Goal: Task Accomplishment & Management: Use online tool/utility

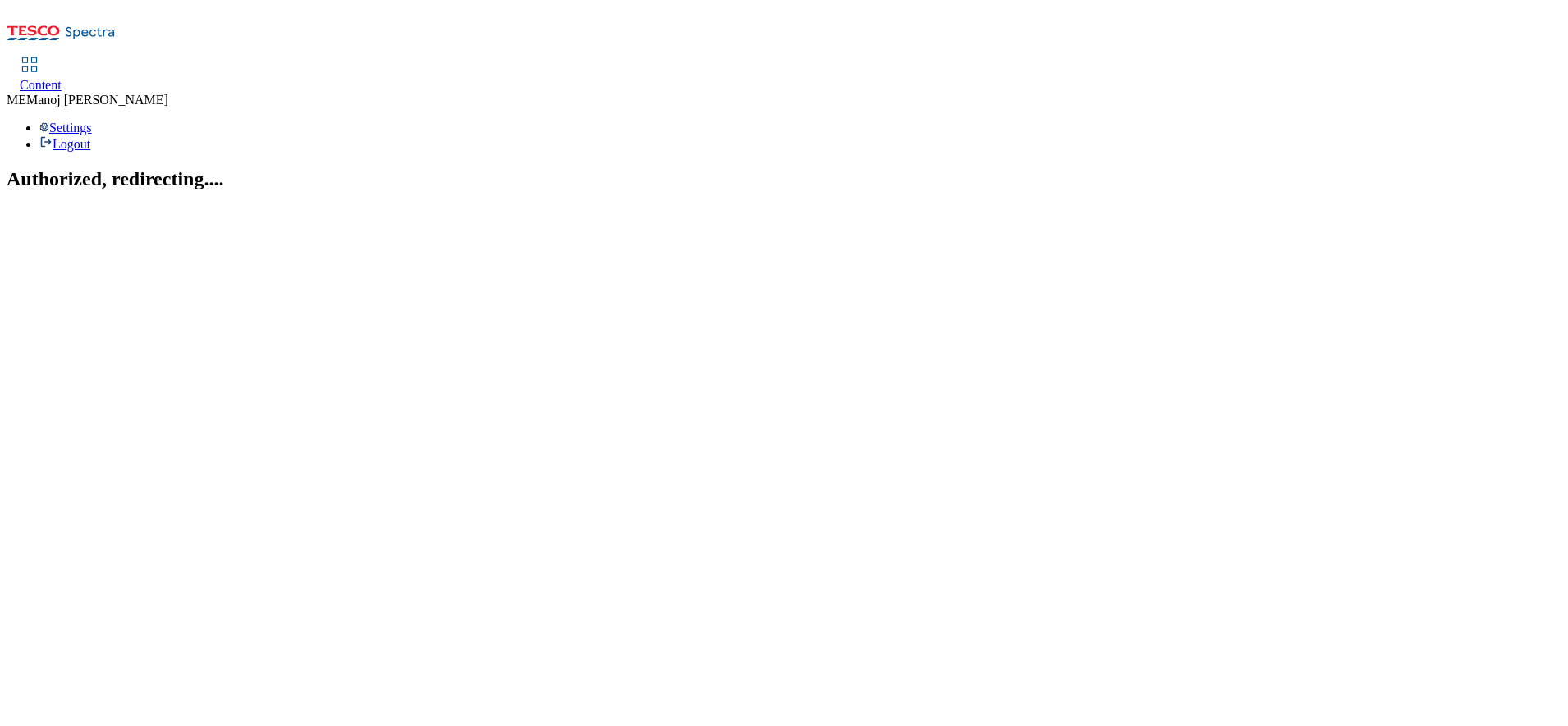
click at [62, 78] on span "Content" at bounding box center [40, 85] width 41 height 14
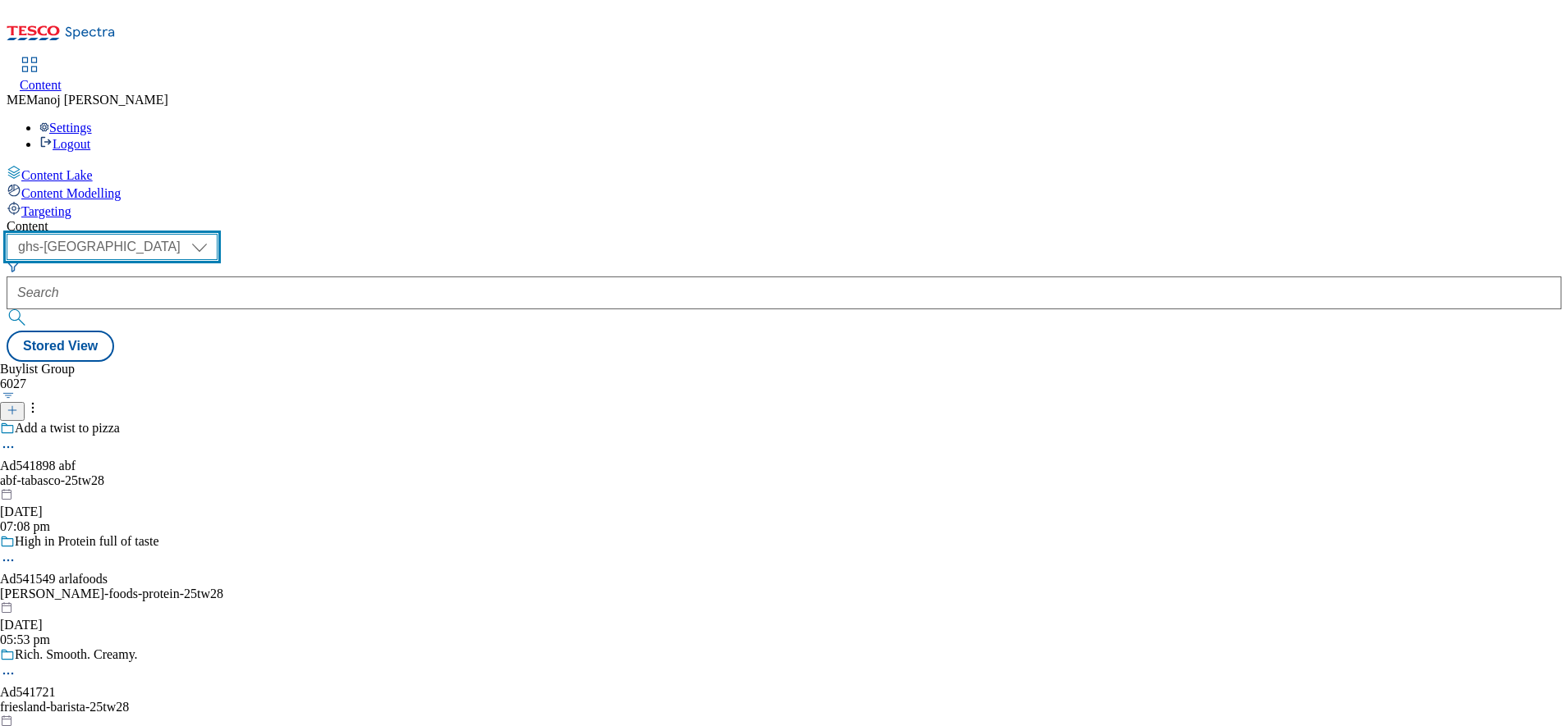
click at [218, 234] on select "ghs-roi ghs-uk" at bounding box center [112, 246] width 211 height 26
select select "ghs-roi"
click at [213, 234] on select "ghs-roi ghs-uk" at bounding box center [112, 246] width 211 height 26
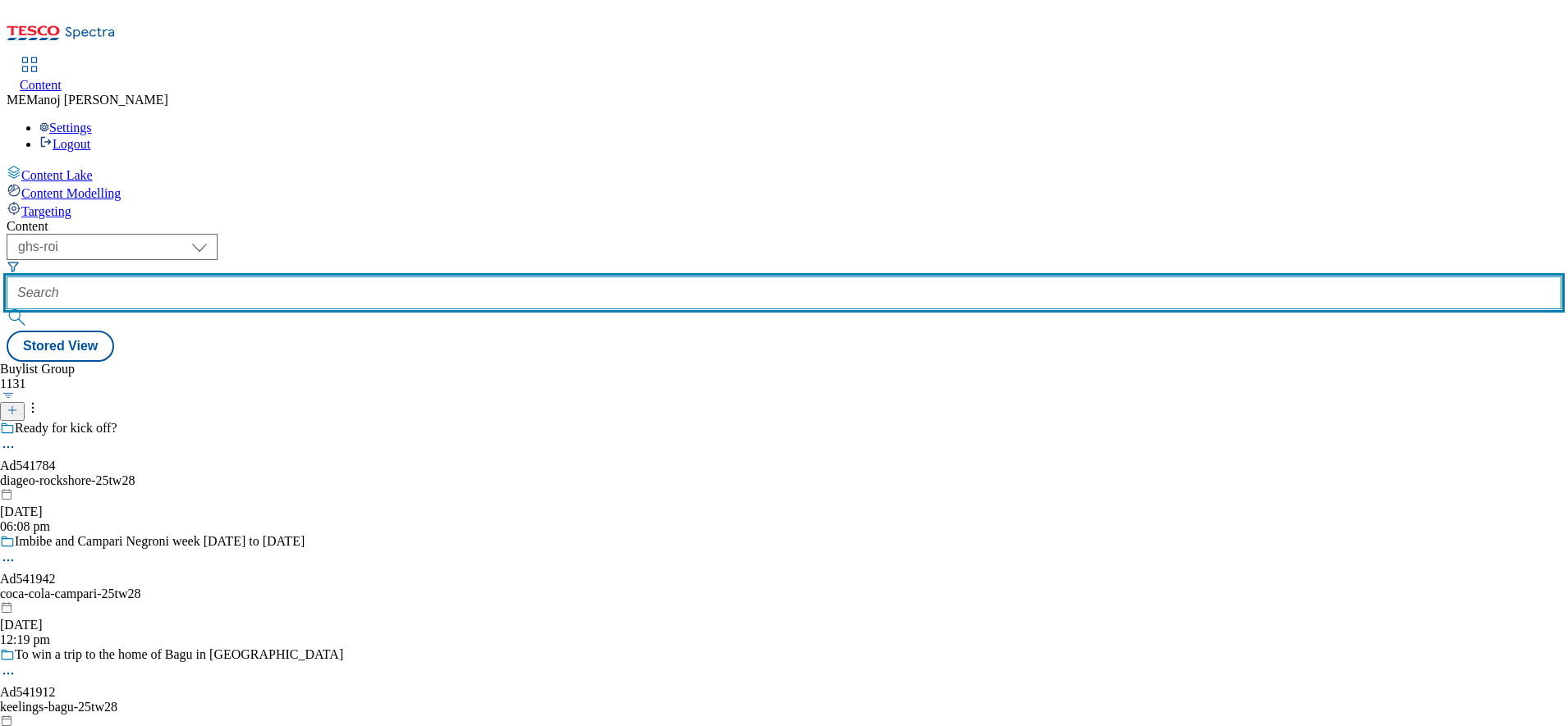
click at [366, 277] on input "text" at bounding box center [784, 293] width 1555 height 33
paste input "Top picks"
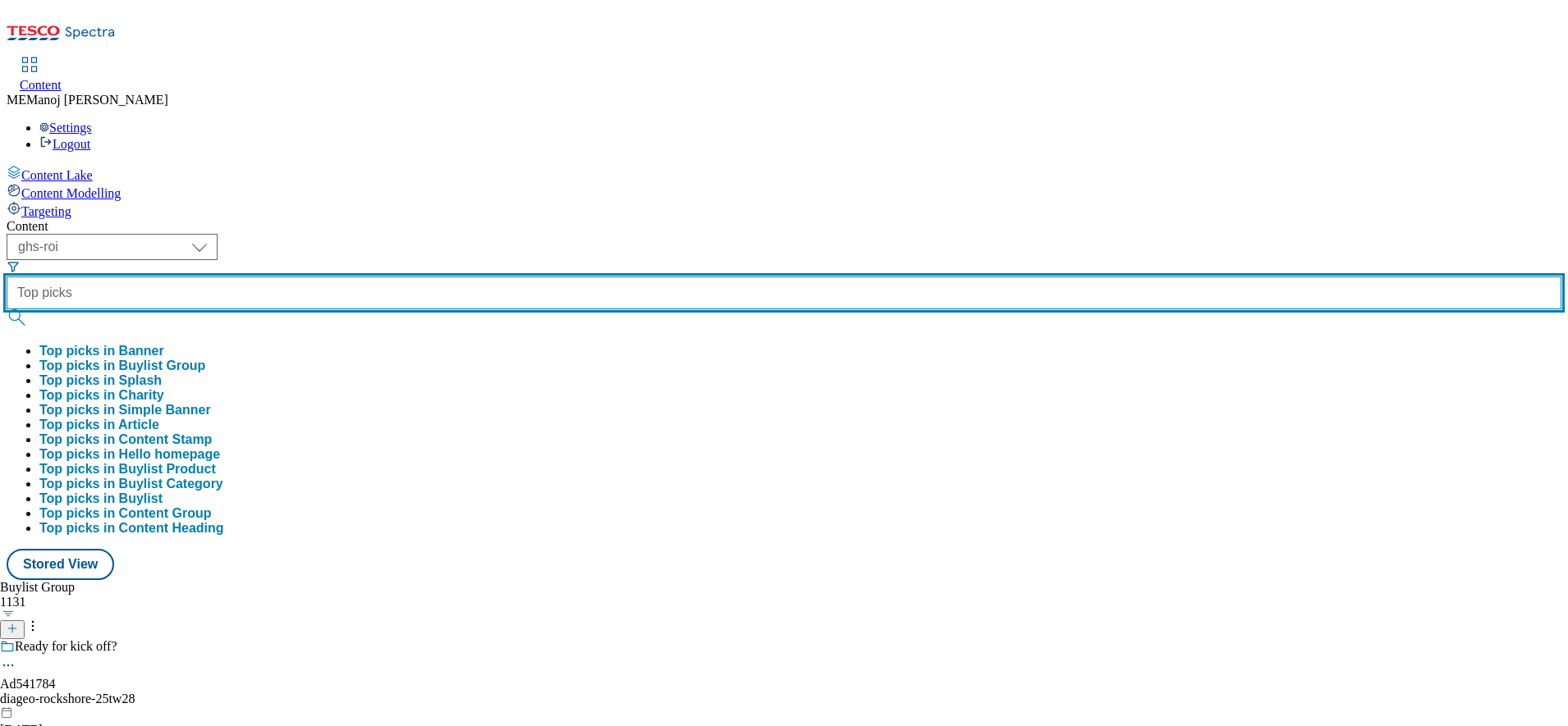
type input "Top picks"
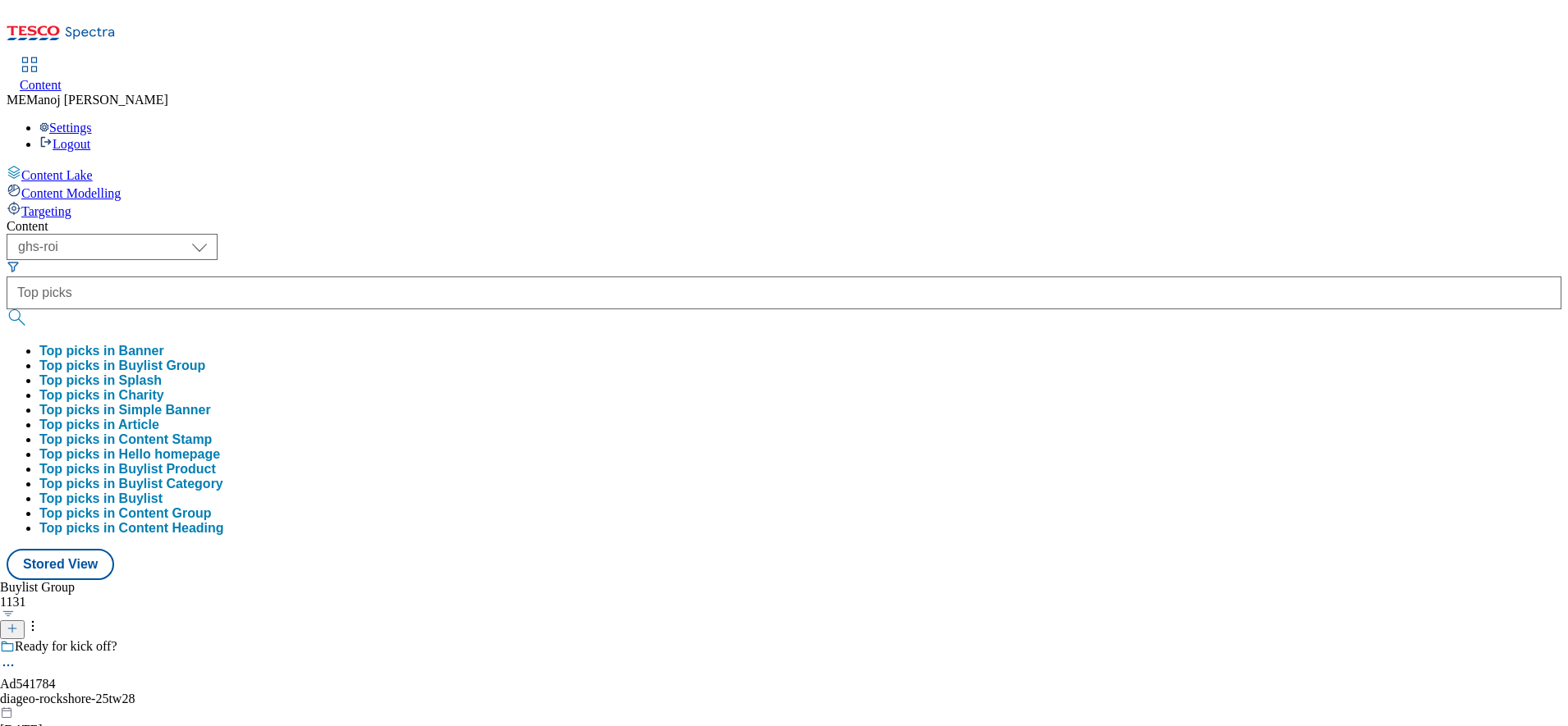
click at [205, 359] on button "Top picks in Buylist Group" at bounding box center [123, 366] width 166 height 14
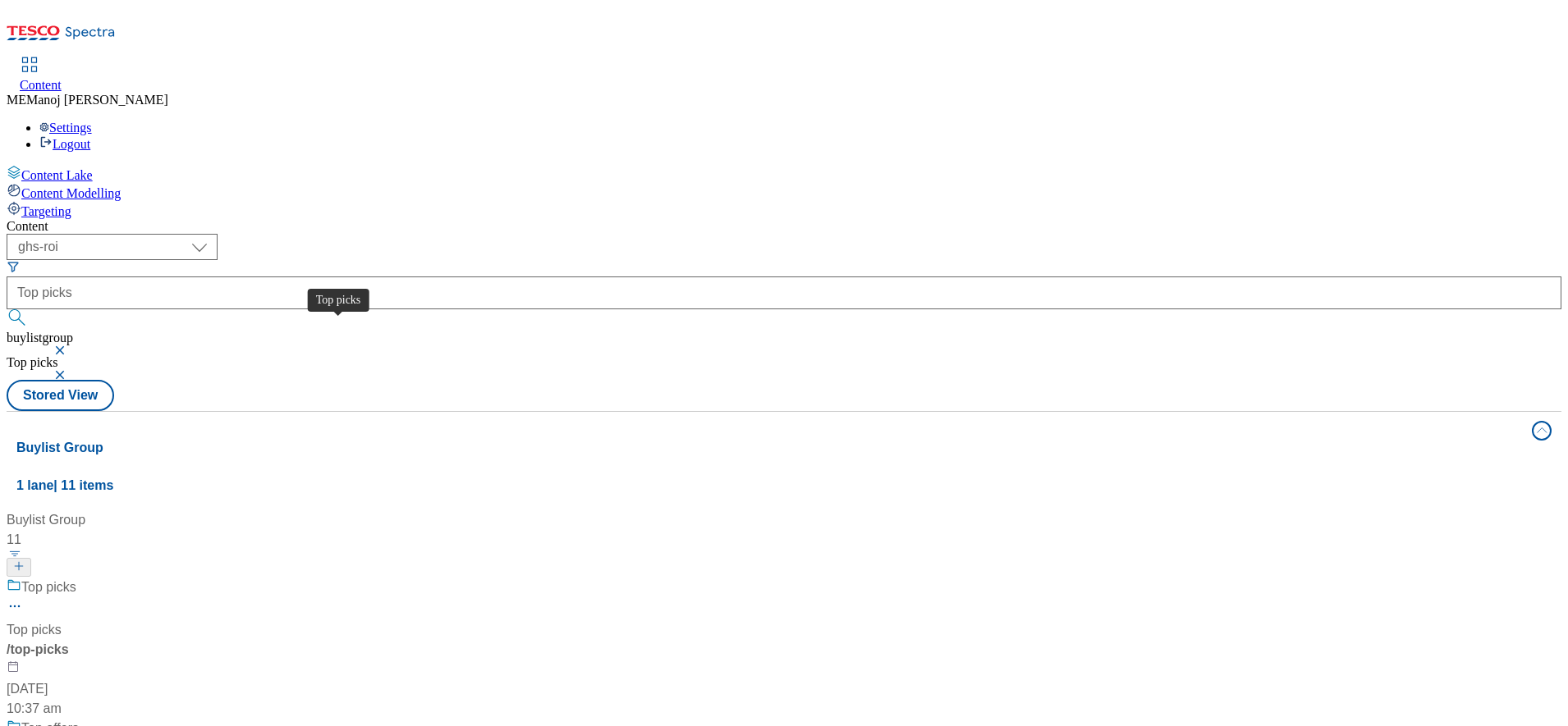
click at [76, 578] on div "Top picks" at bounding box center [48, 587] width 55 height 19
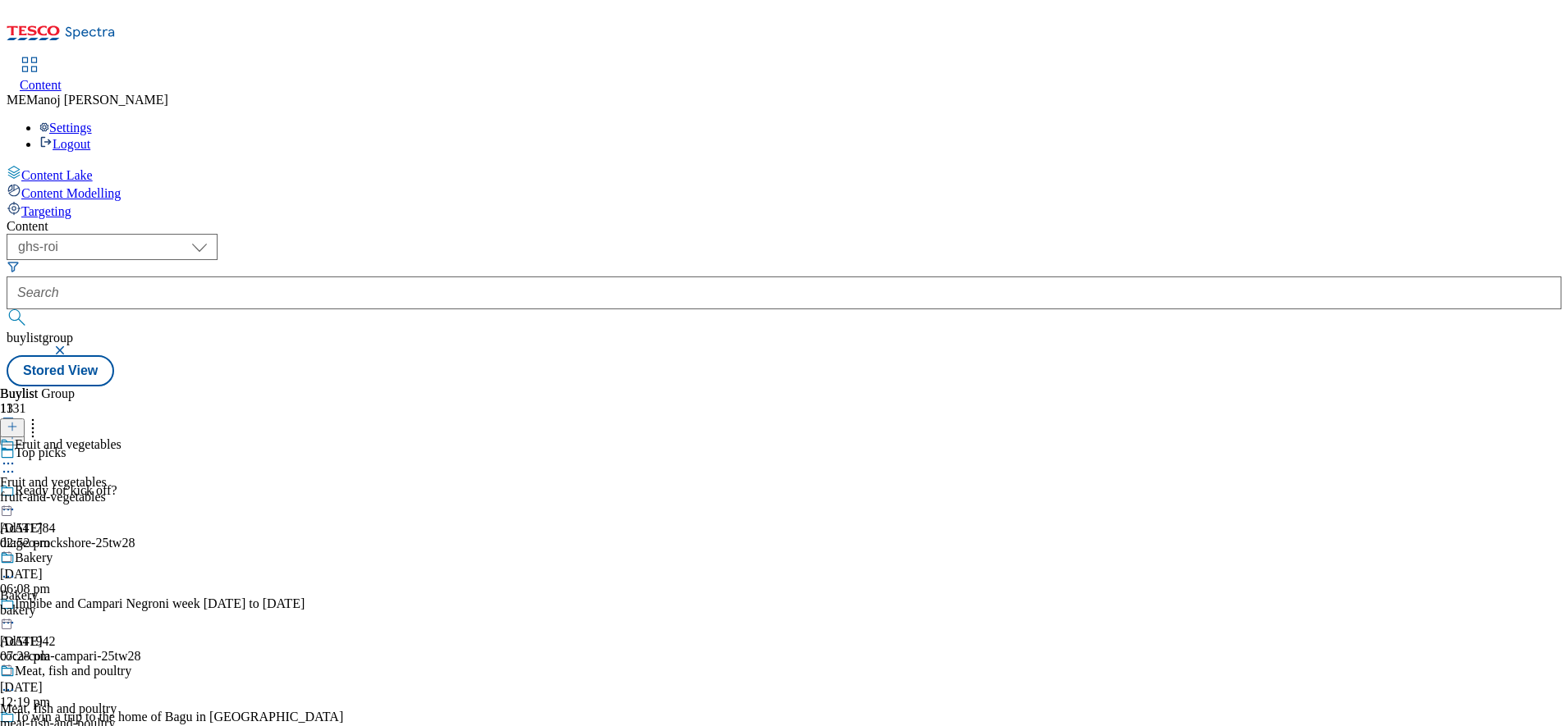
scroll to position [1086, 0]
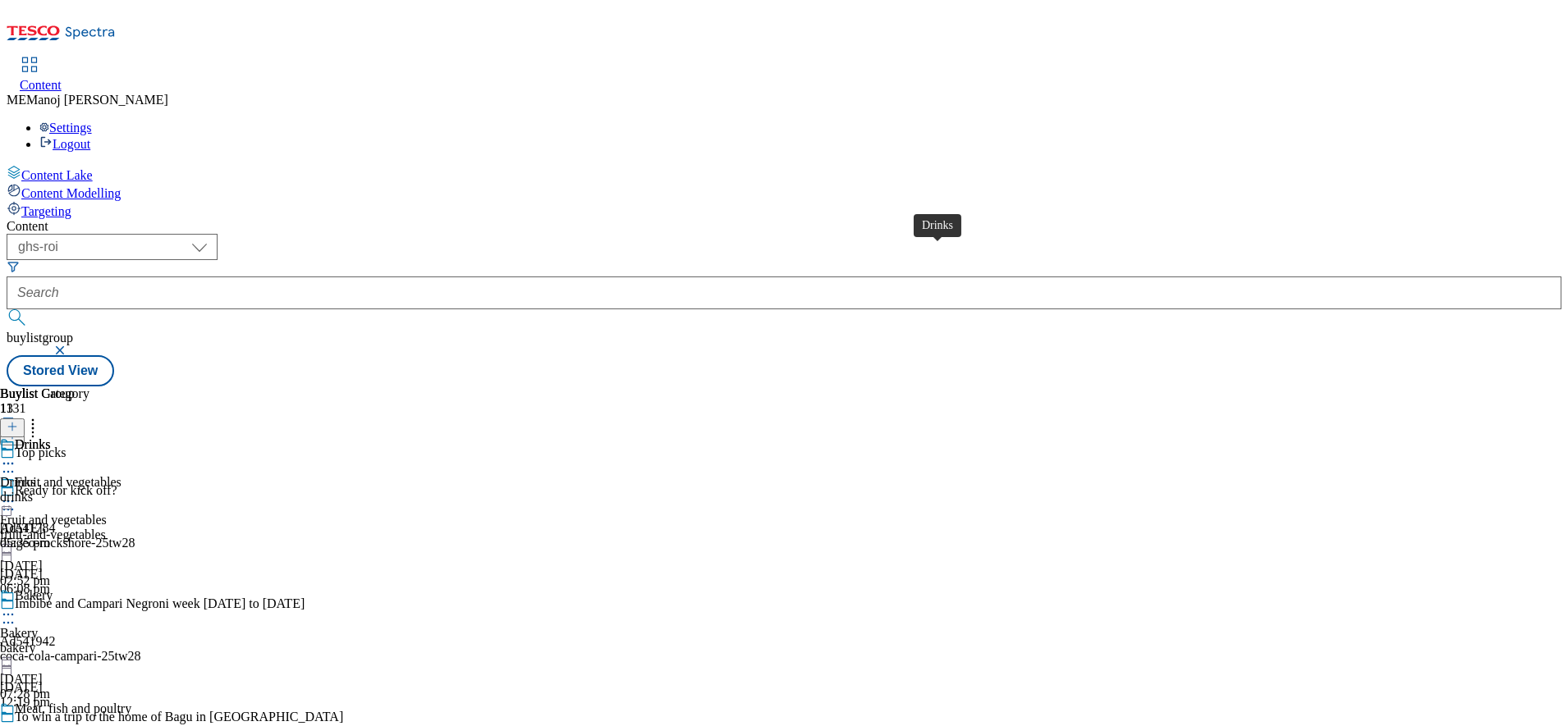
click at [51, 437] on div "Drinks" at bounding box center [32, 444] width 36 height 14
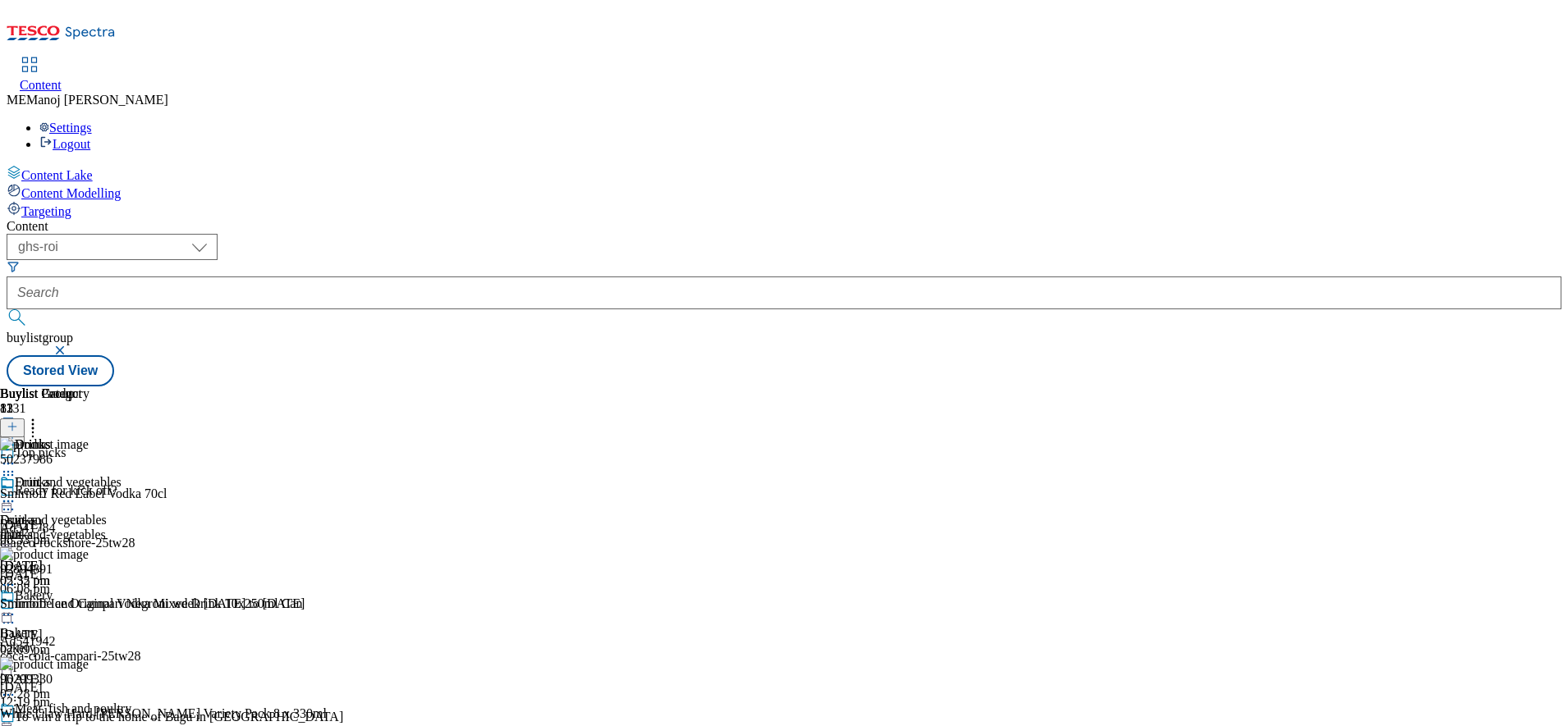
click at [41, 416] on icon at bounding box center [32, 424] width 16 height 16
click at [16, 493] on icon at bounding box center [8, 501] width 16 height 16
click at [103, 681] on span "Un-publish" at bounding box center [77, 687] width 52 height 13
click at [16, 493] on icon at bounding box center [8, 501] width 16 height 16
click at [106, 624] on span "Un-preview" at bounding box center [78, 630] width 55 height 13
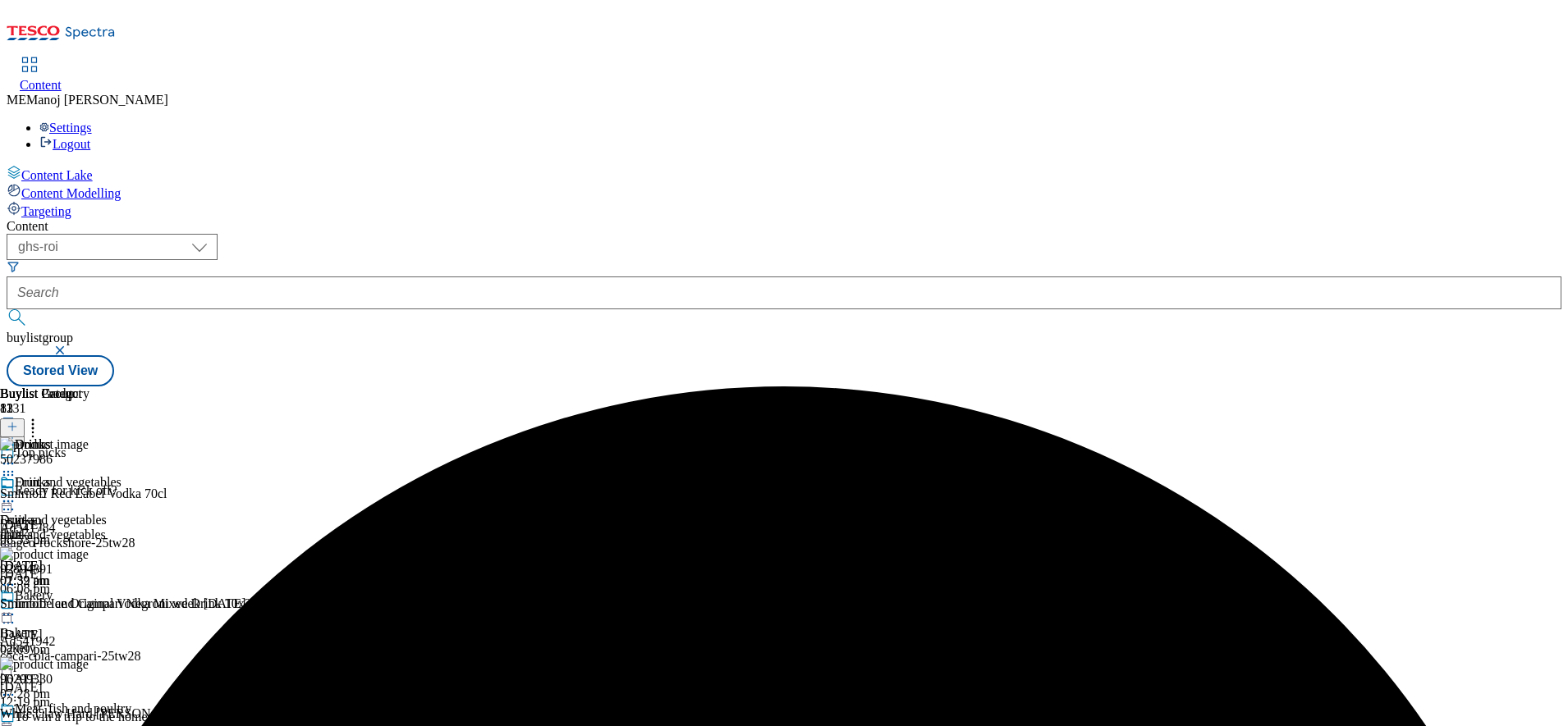
click at [35, 423] on circle at bounding box center [33, 424] width 3 height 3
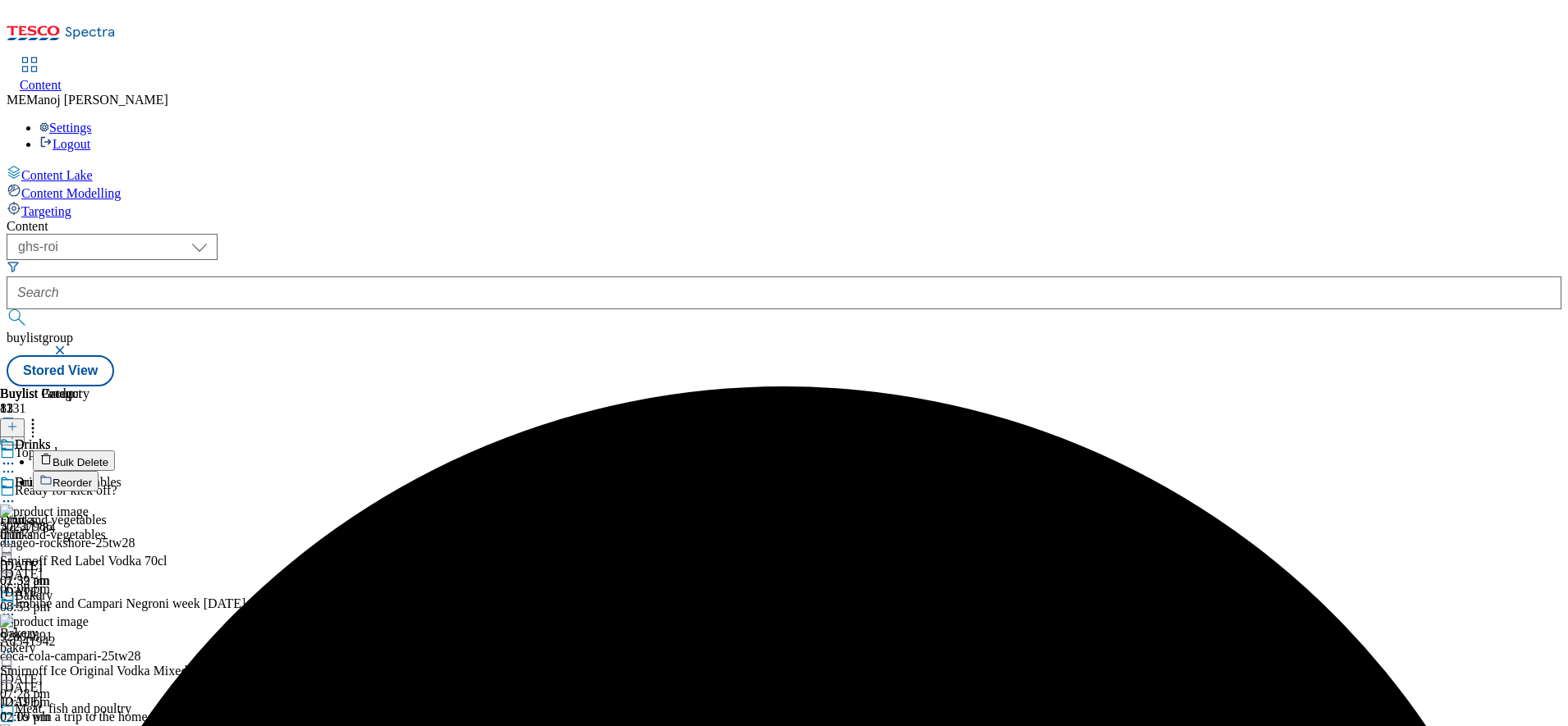
click at [108, 456] on span "Bulk Delete" at bounding box center [80, 462] width 56 height 13
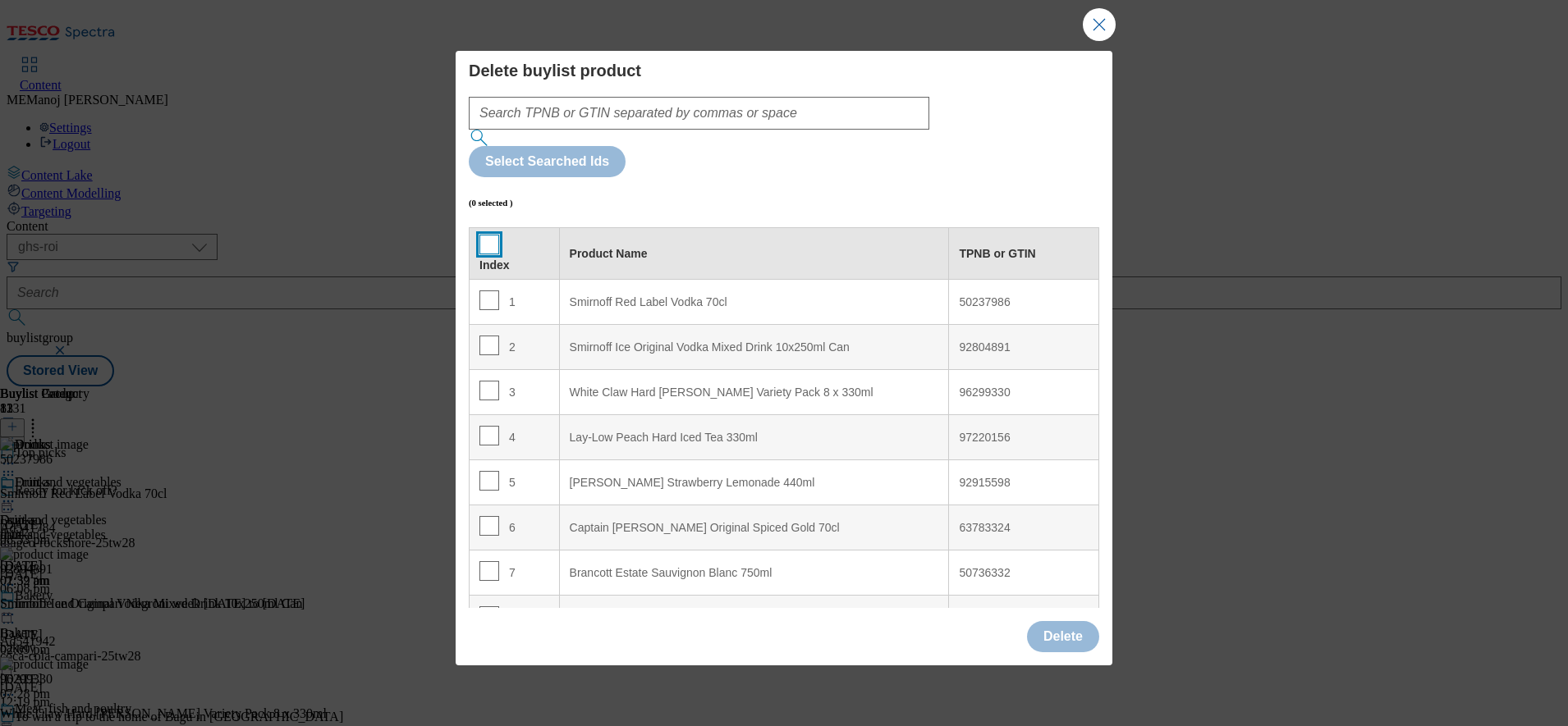
click at [483, 234] on input "Modal" at bounding box center [489, 244] width 19 height 19
checkbox input "true"
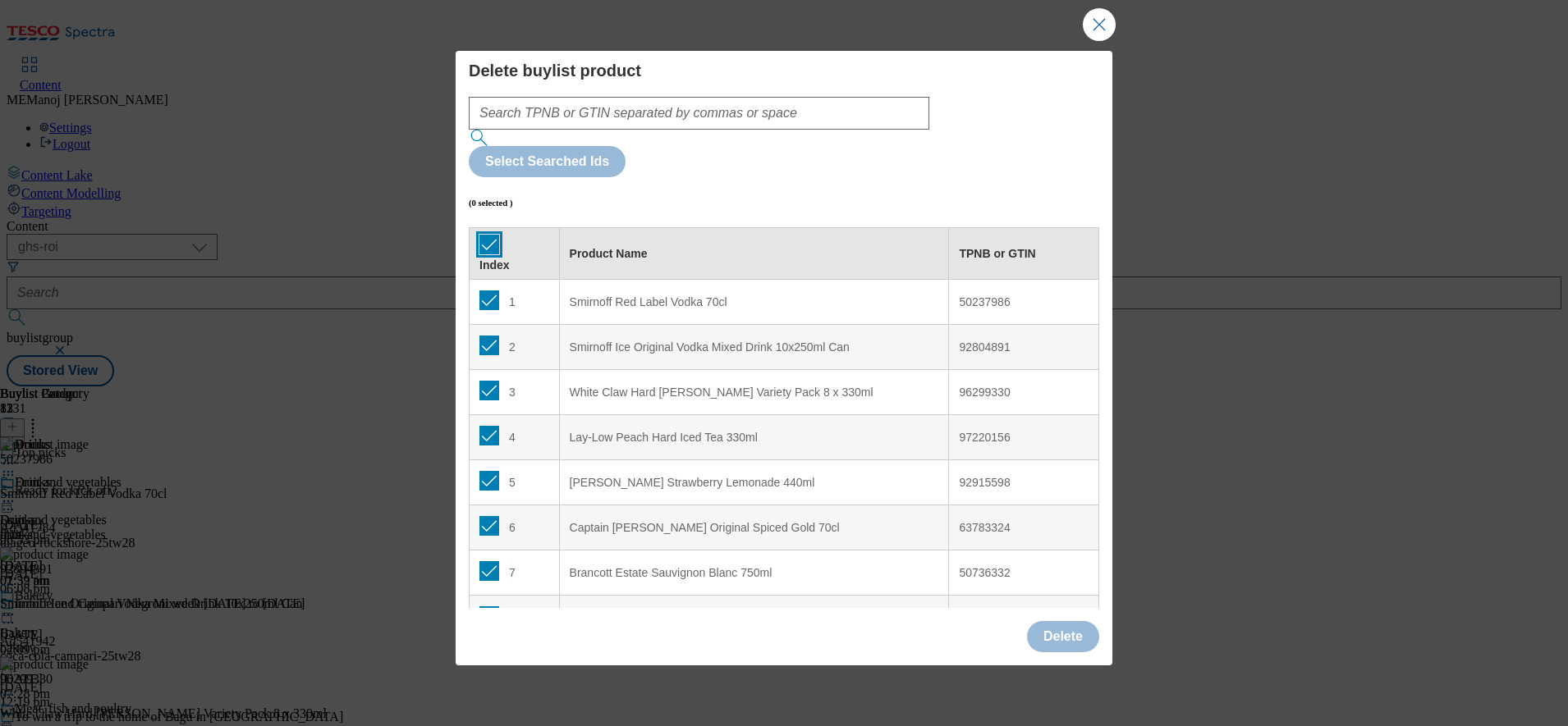
checkbox input "true"
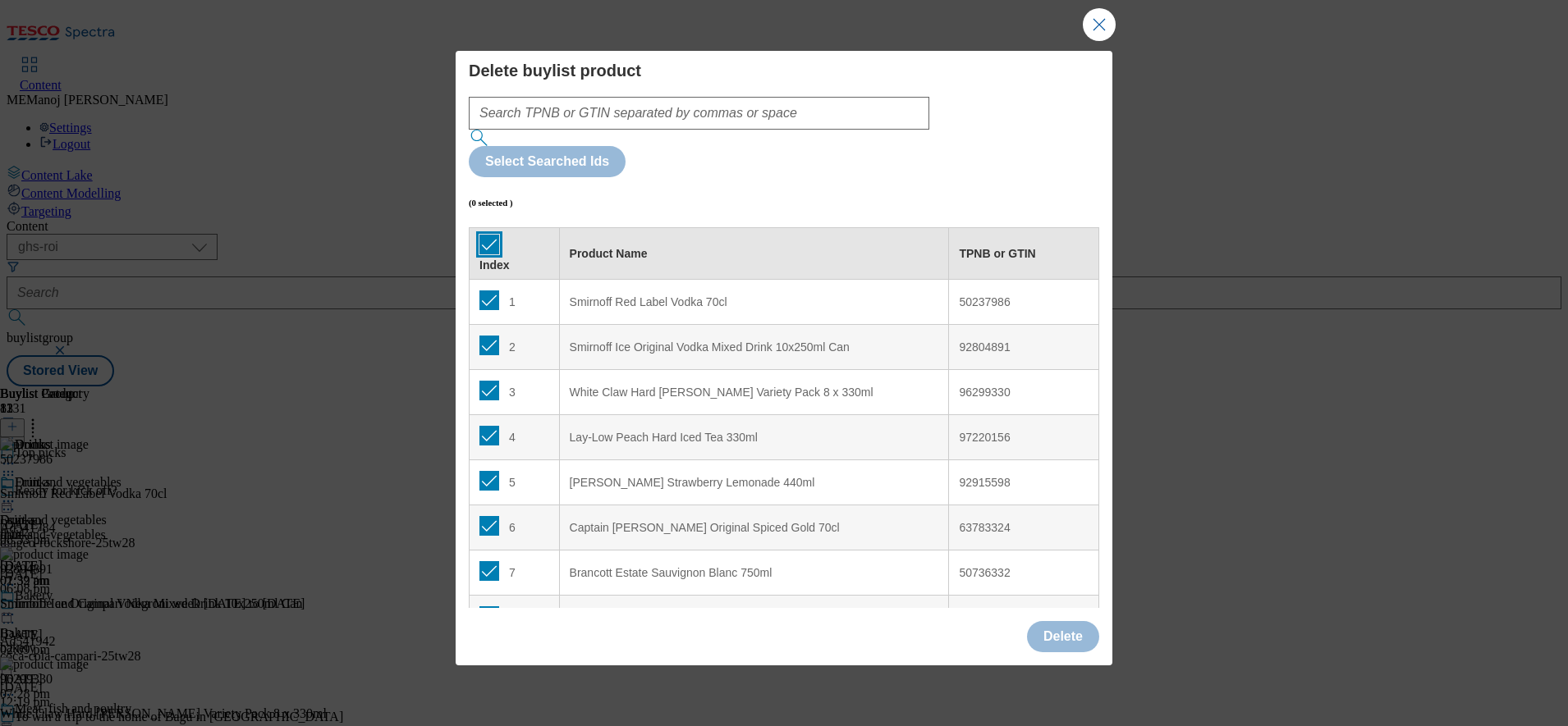
checkbox input "true"
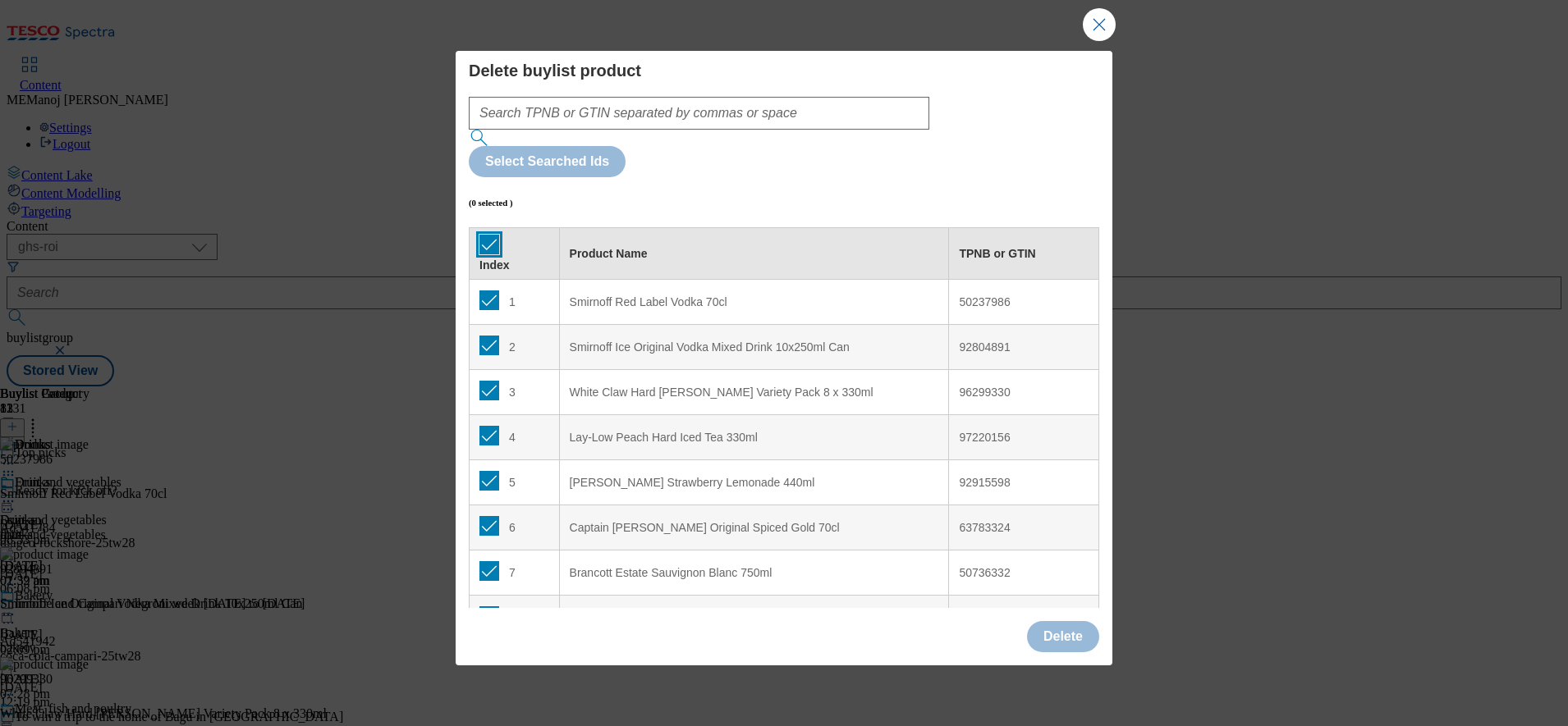
checkbox input "true"
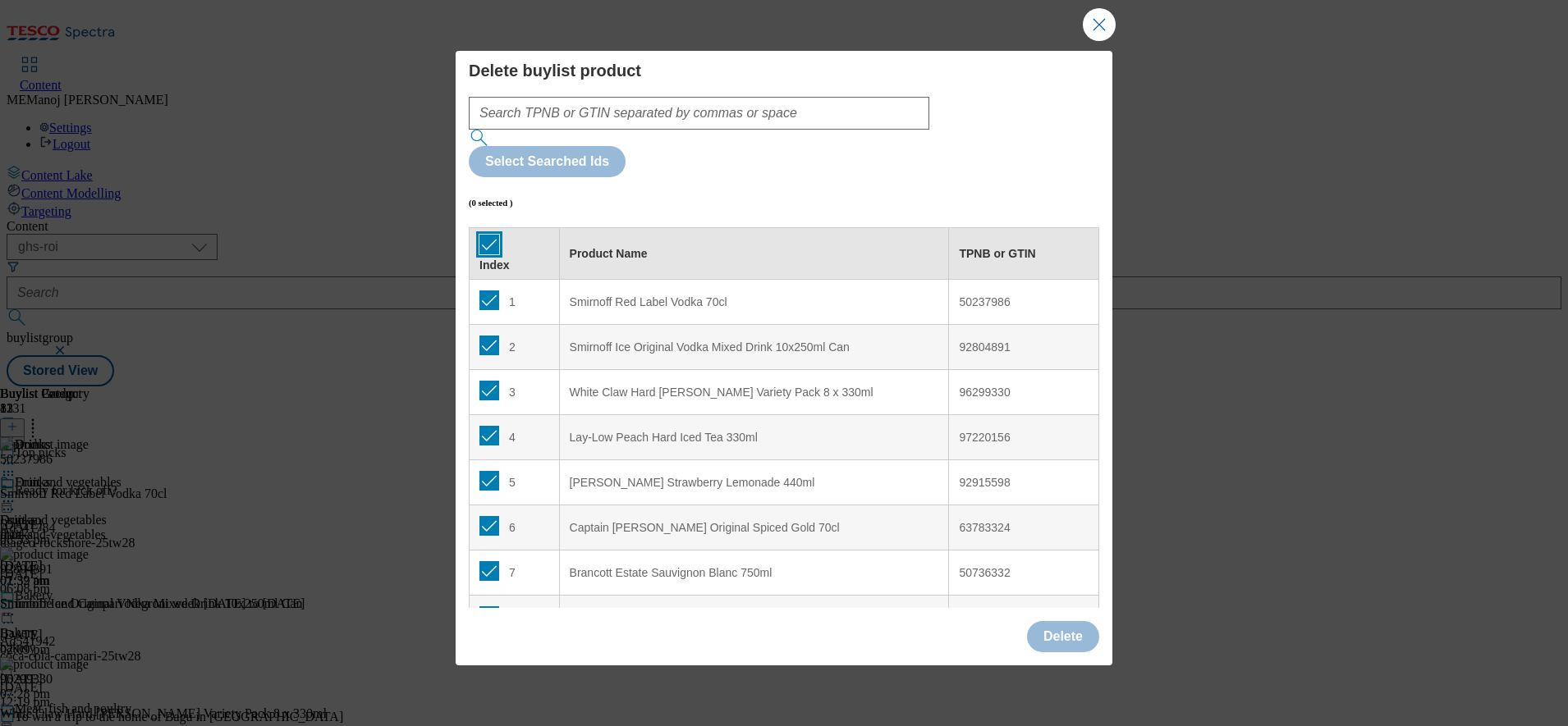
checkbox input "true"
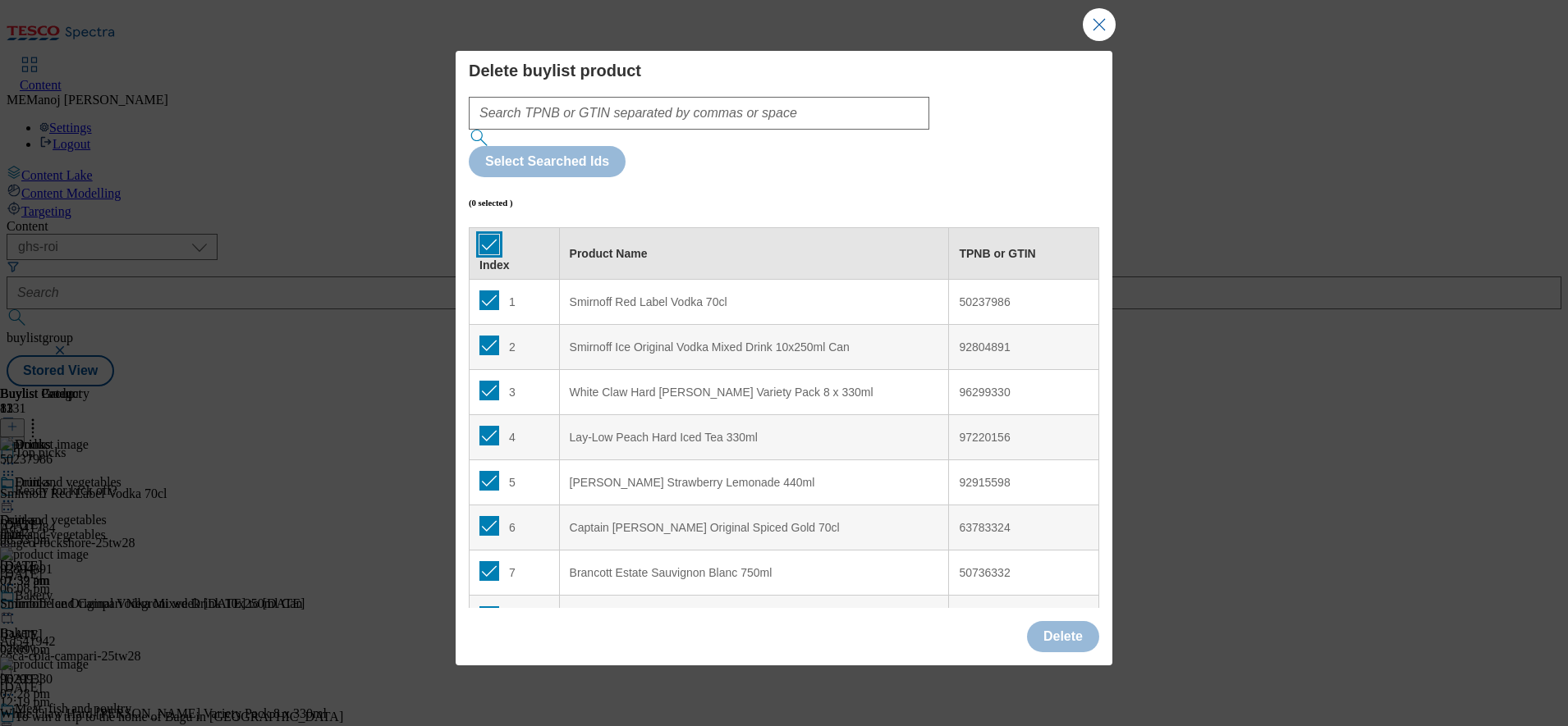
checkbox input "true"
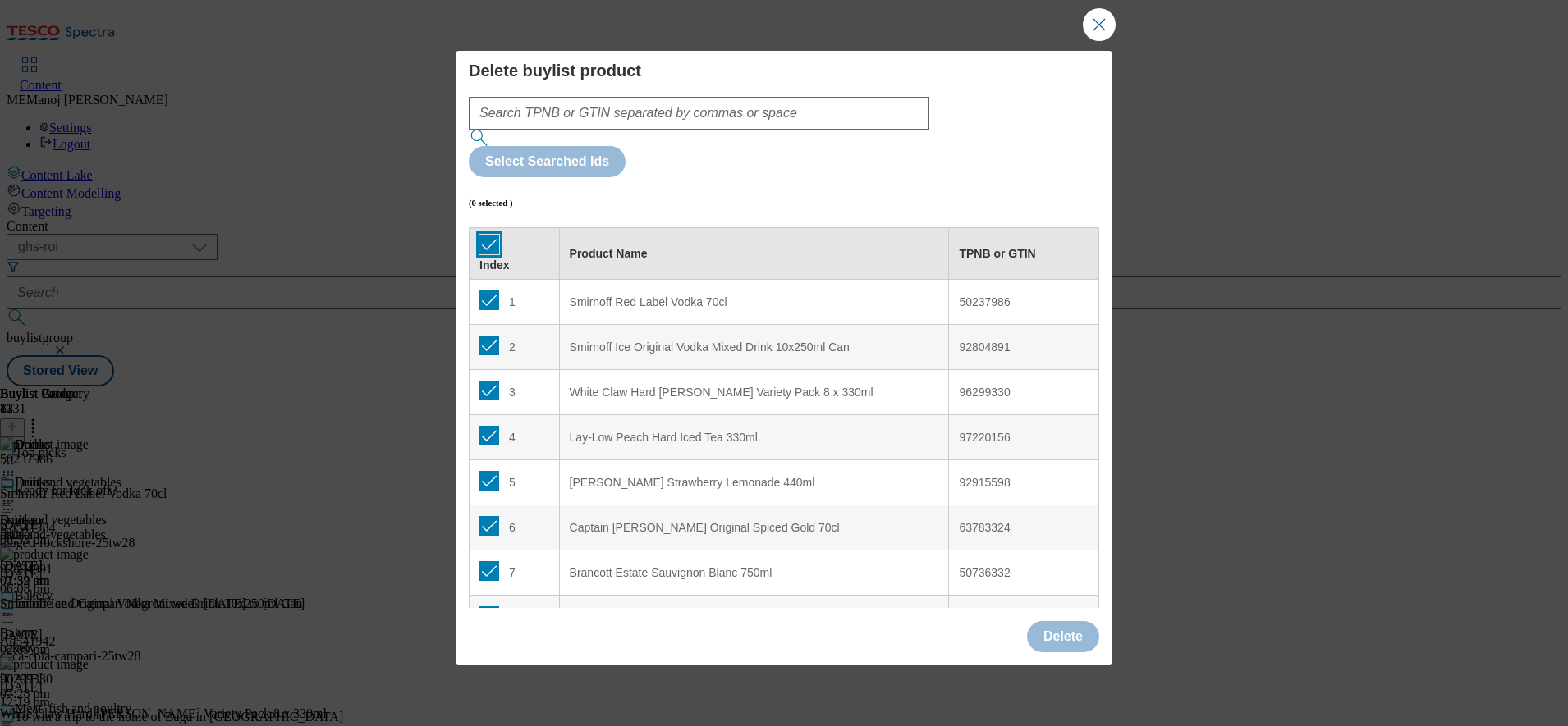
checkbox input "true"
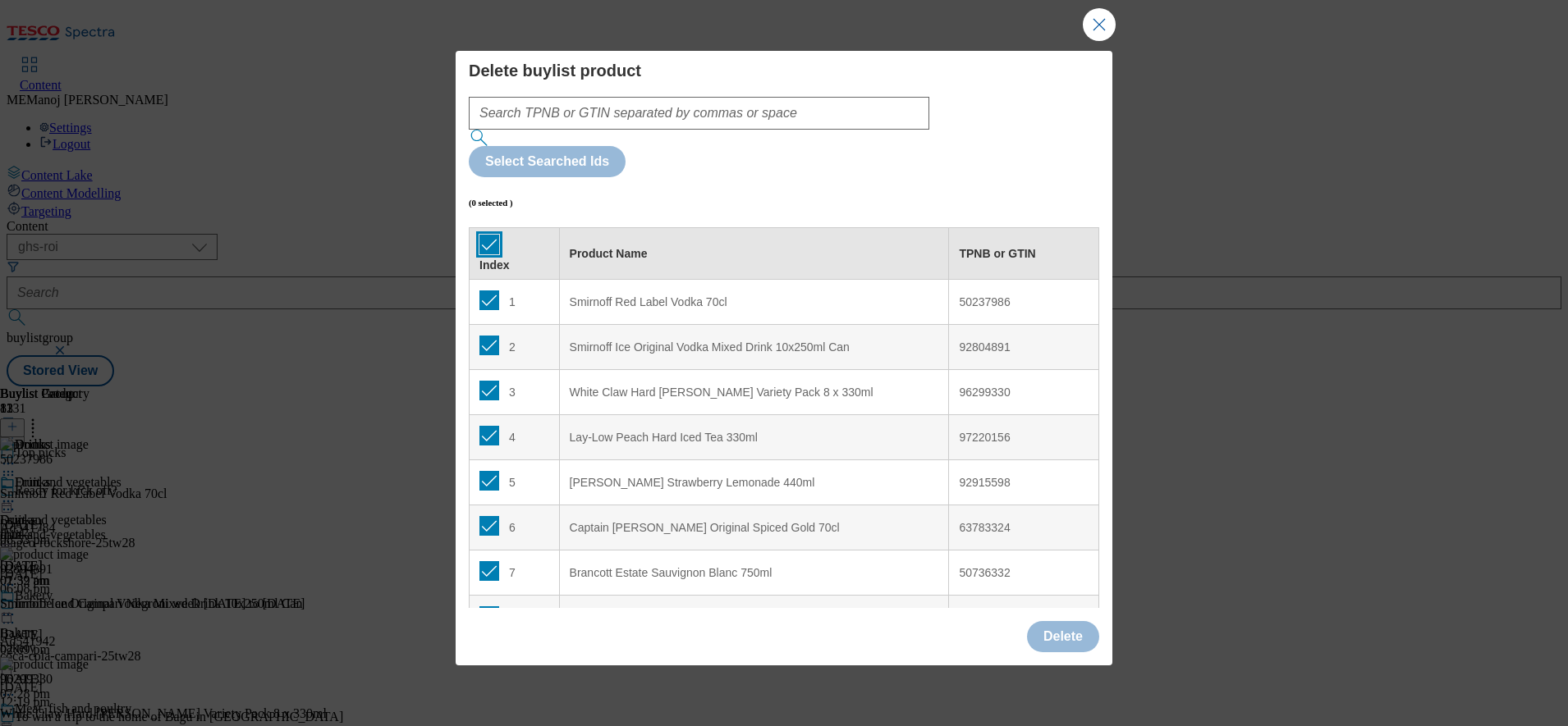
checkbox input "true"
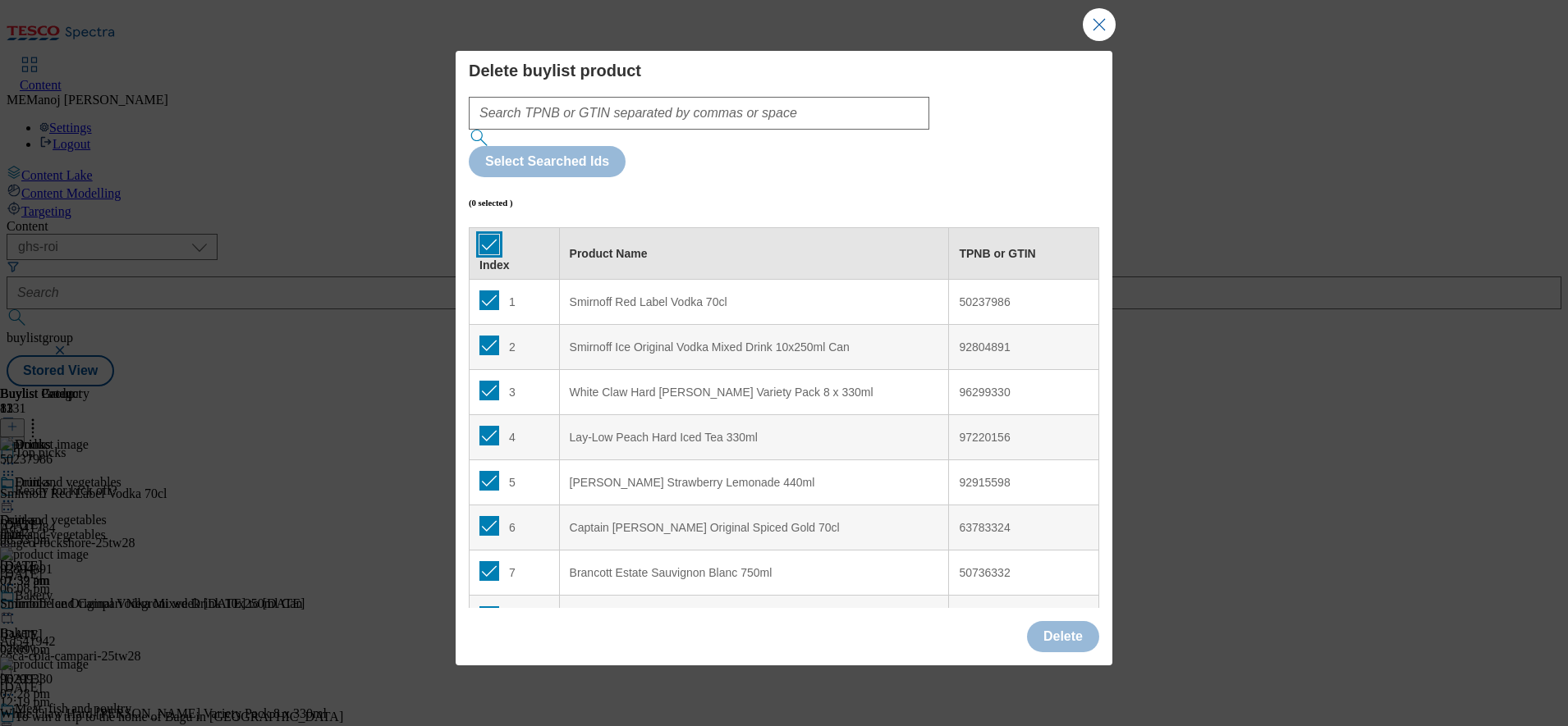
checkbox input "true"
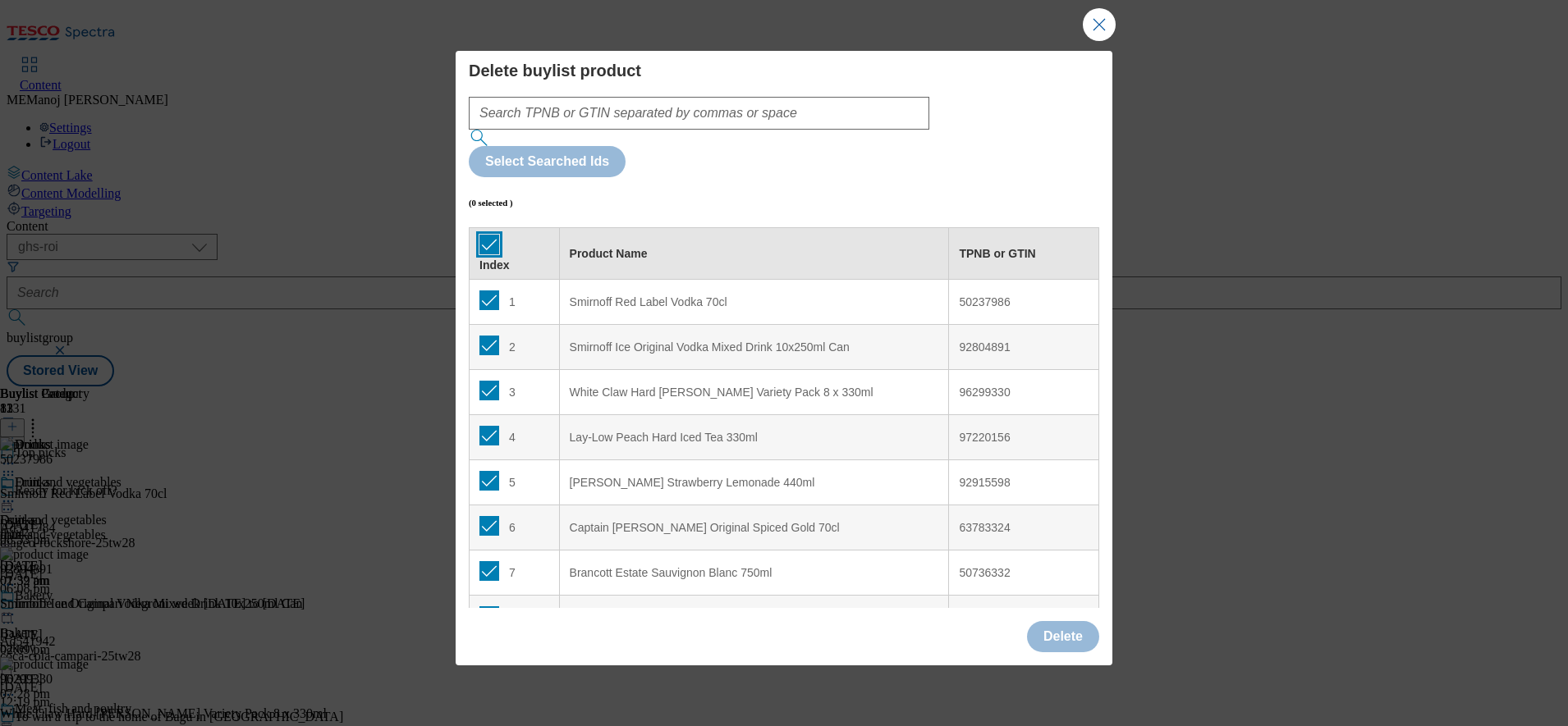
checkbox input "true"
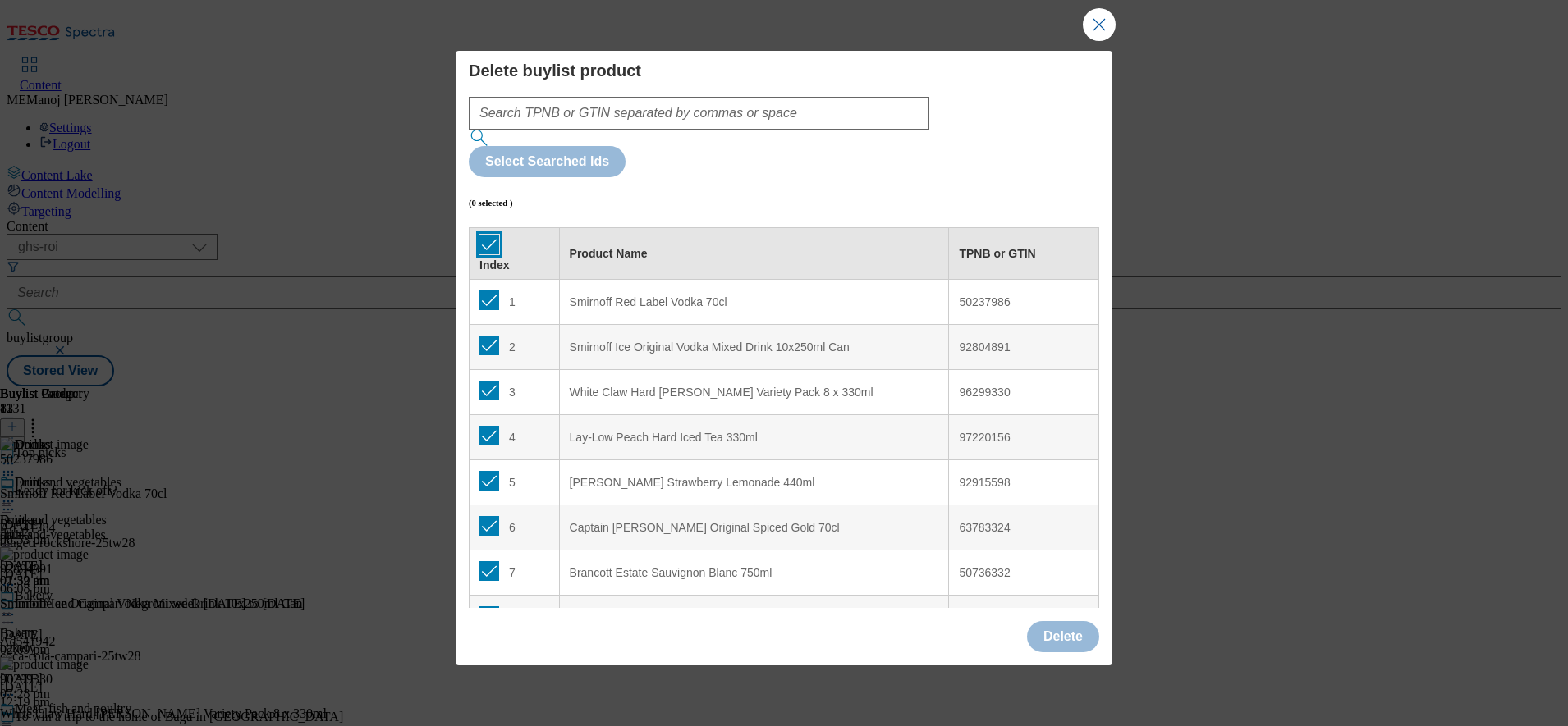
checkbox input "true"
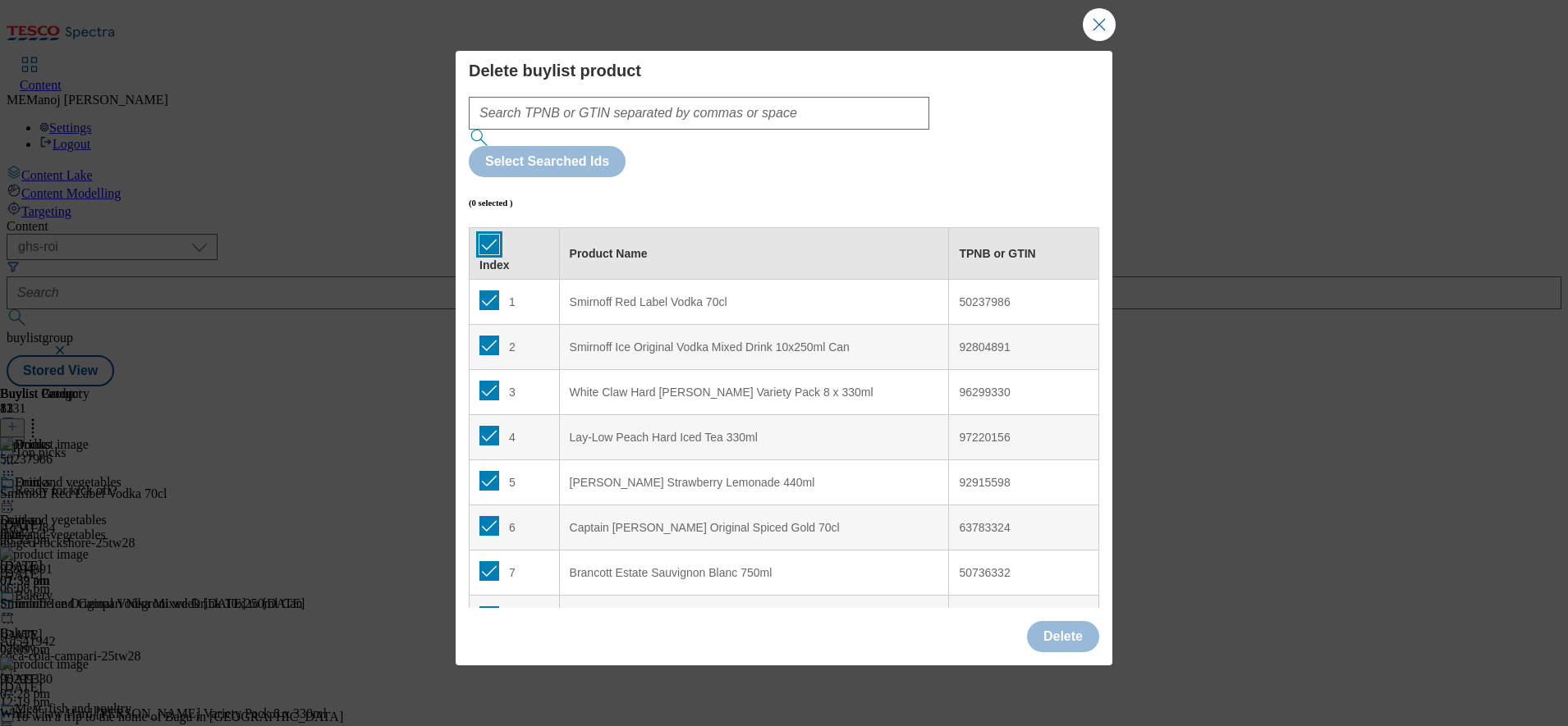
checkbox input "true"
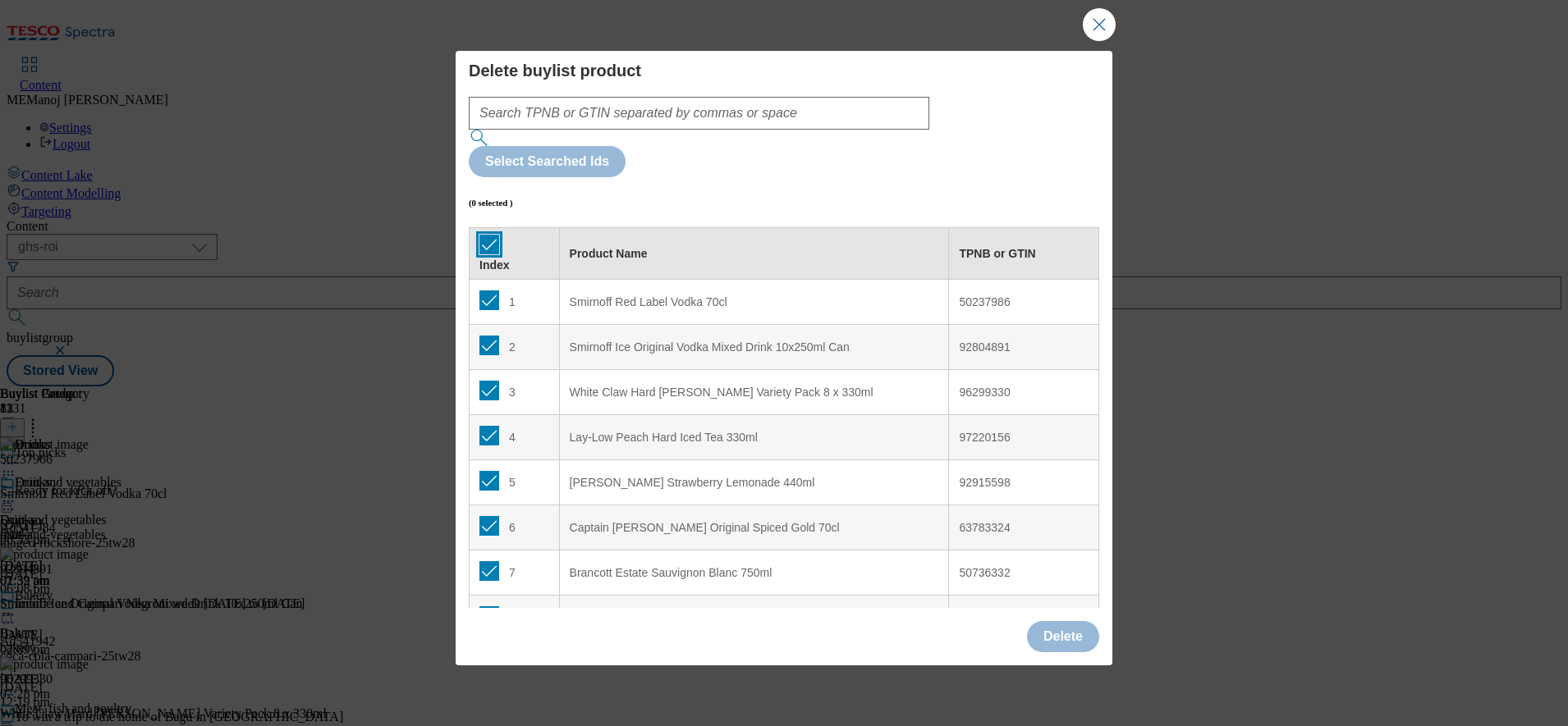
checkbox input "true"
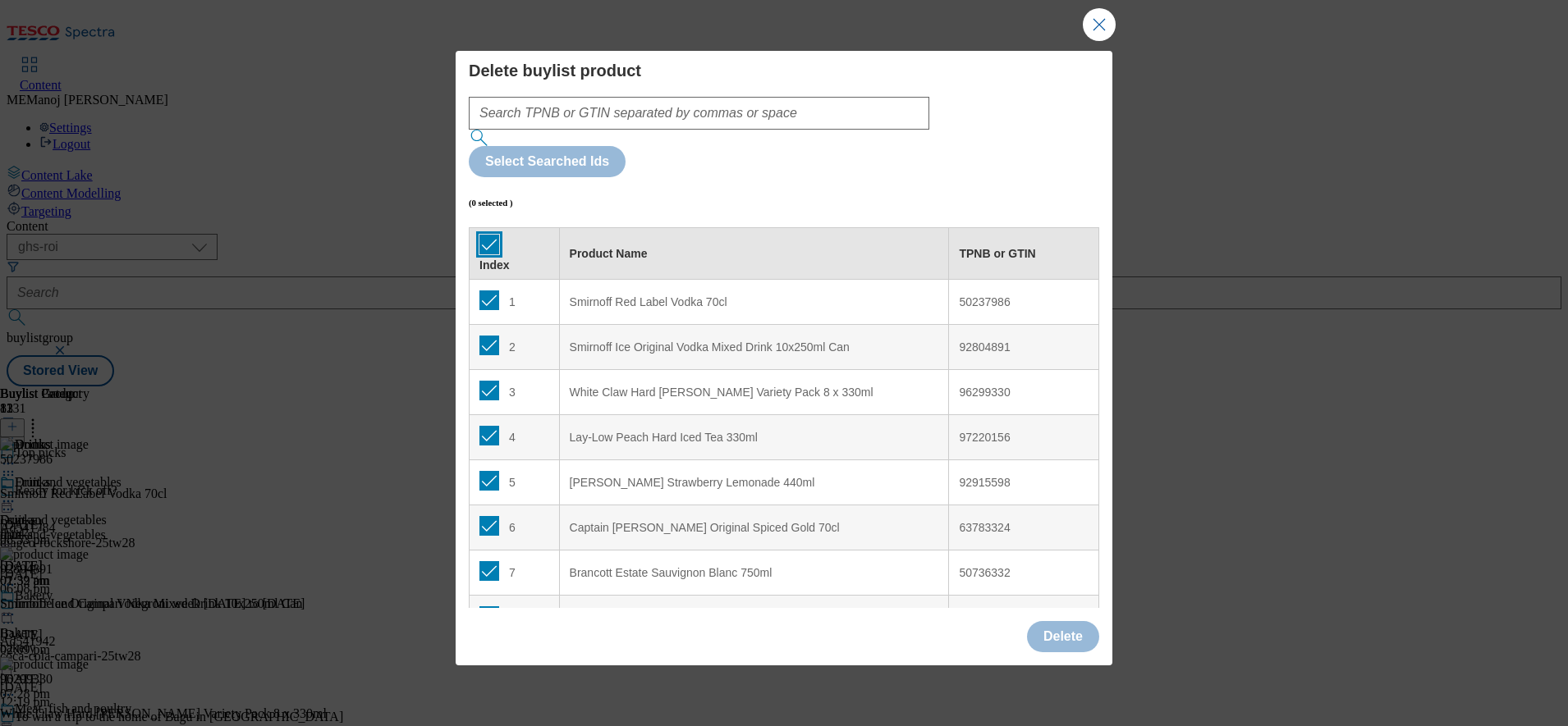
checkbox input "true"
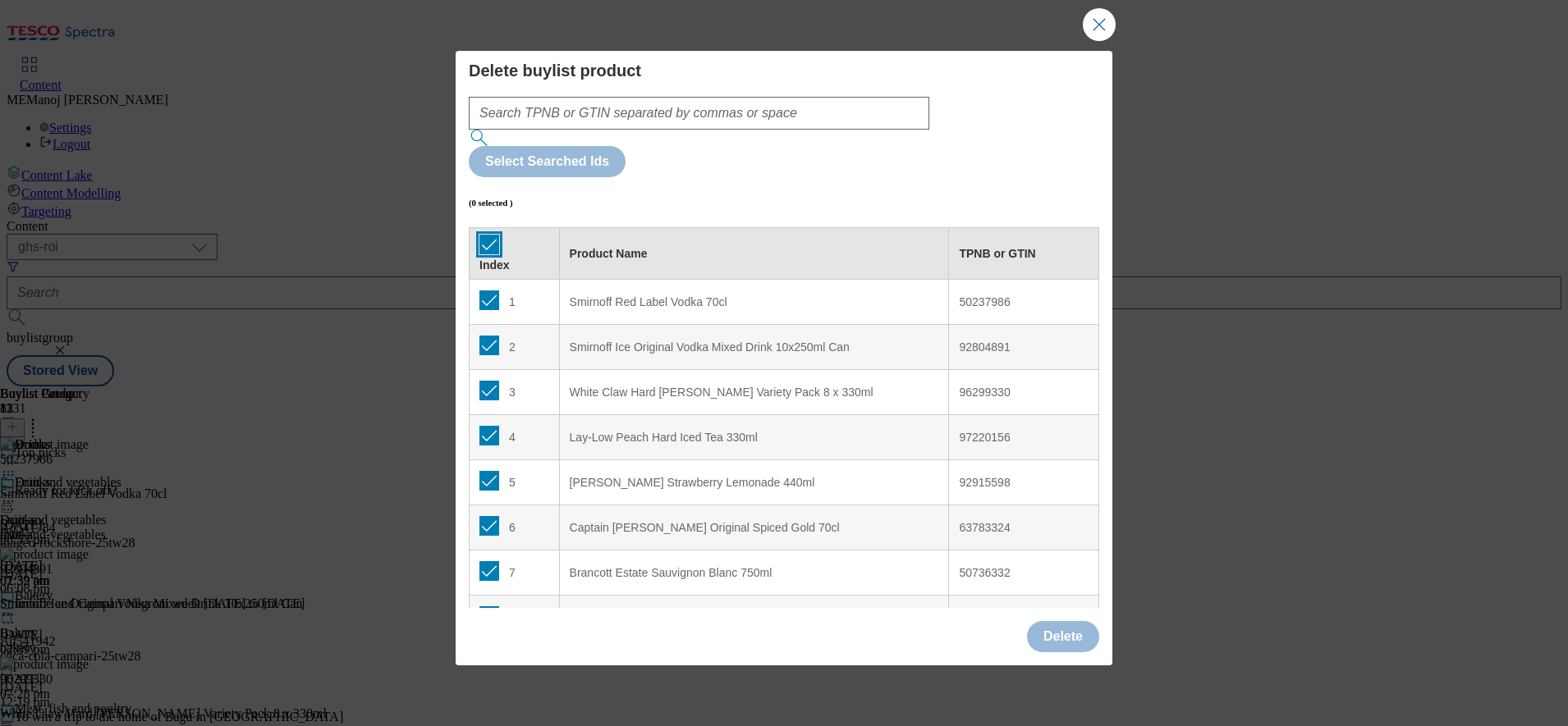
checkbox input "true"
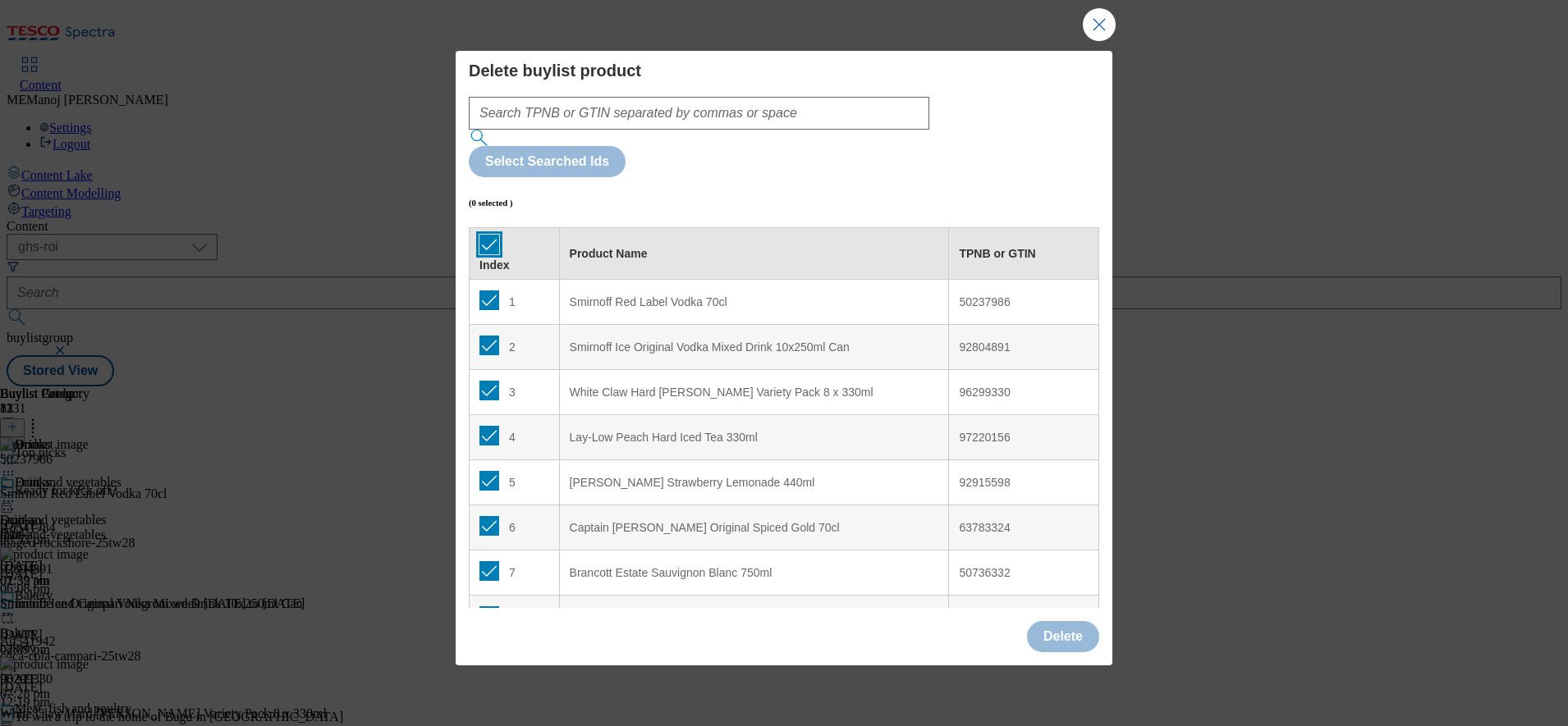
checkbox input "true"
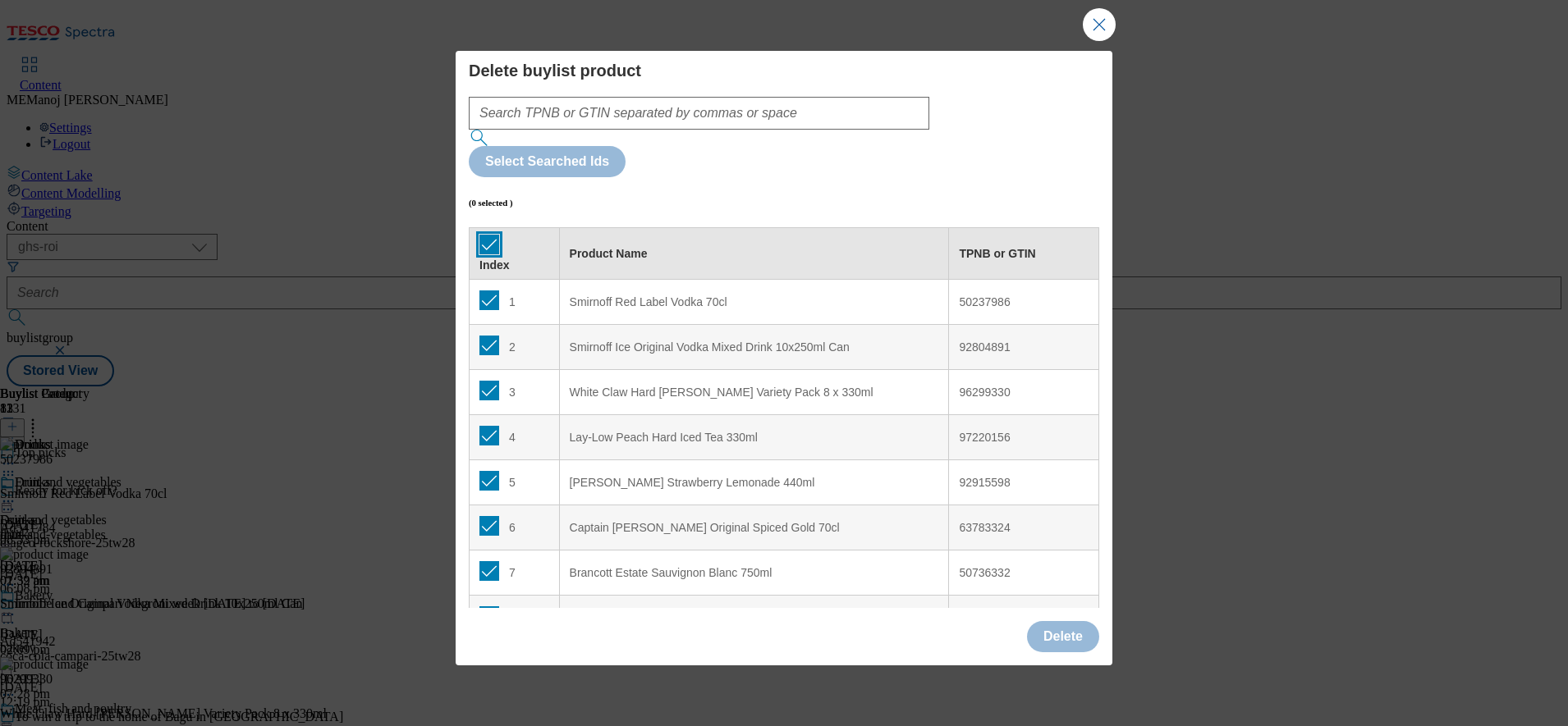
checkbox input "true"
click at [490, 290] on input "Modal" at bounding box center [489, 300] width 19 height 19
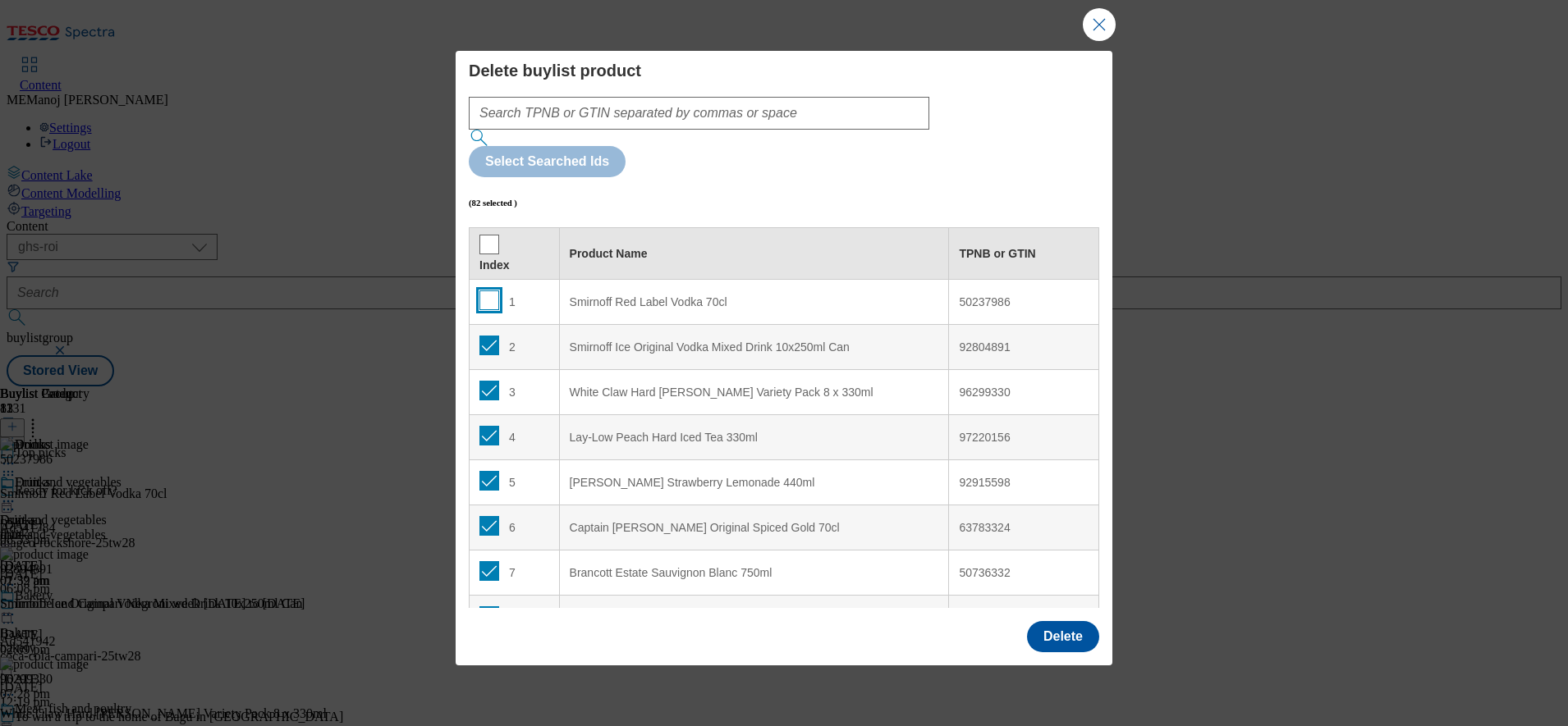
checkbox input "false"
click at [1066, 621] on button "Delete" at bounding box center [1063, 636] width 72 height 31
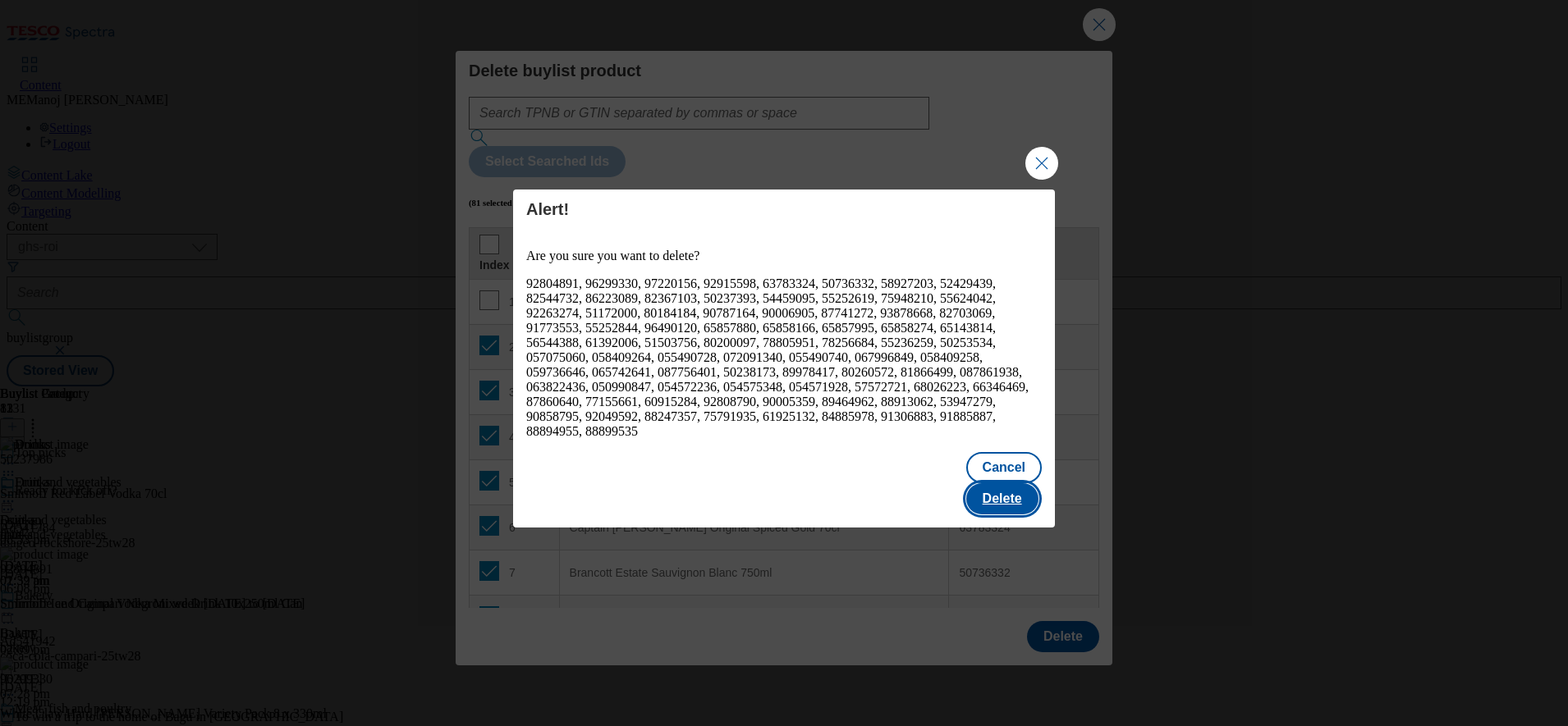
click at [995, 483] on button "Delete" at bounding box center [1002, 498] width 72 height 31
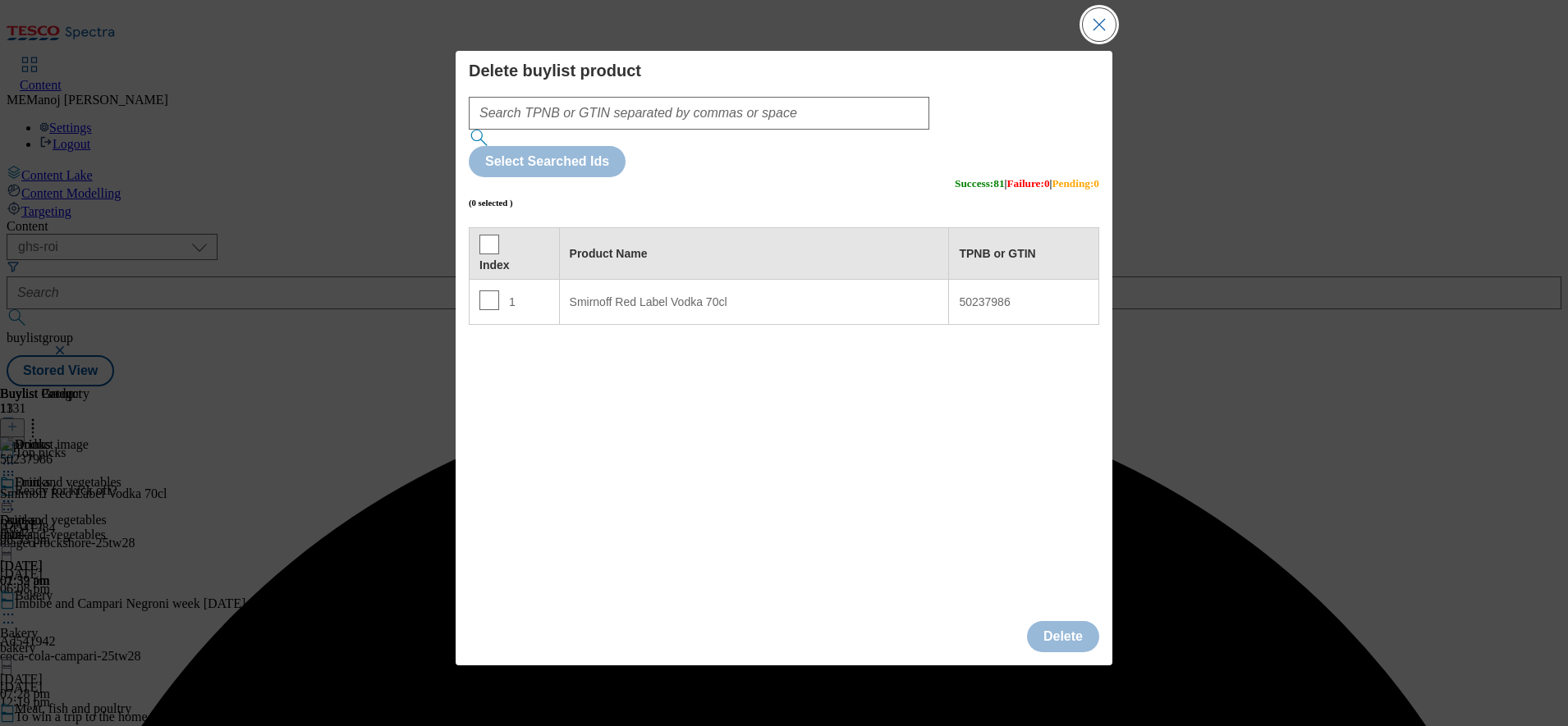
click at [1106, 41] on button "Close Modal" at bounding box center [1099, 25] width 33 height 33
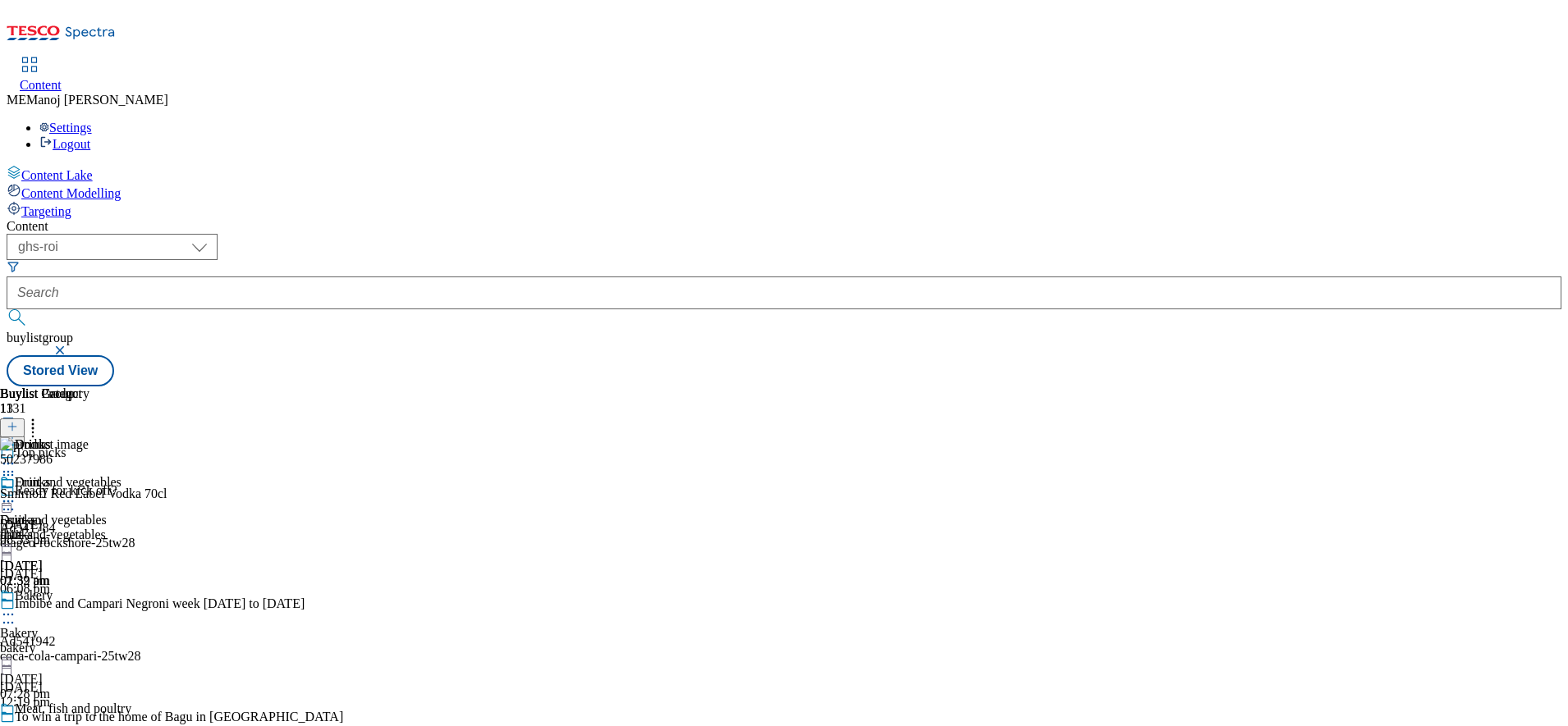
click at [18, 421] on icon at bounding box center [13, 426] width 12 height 12
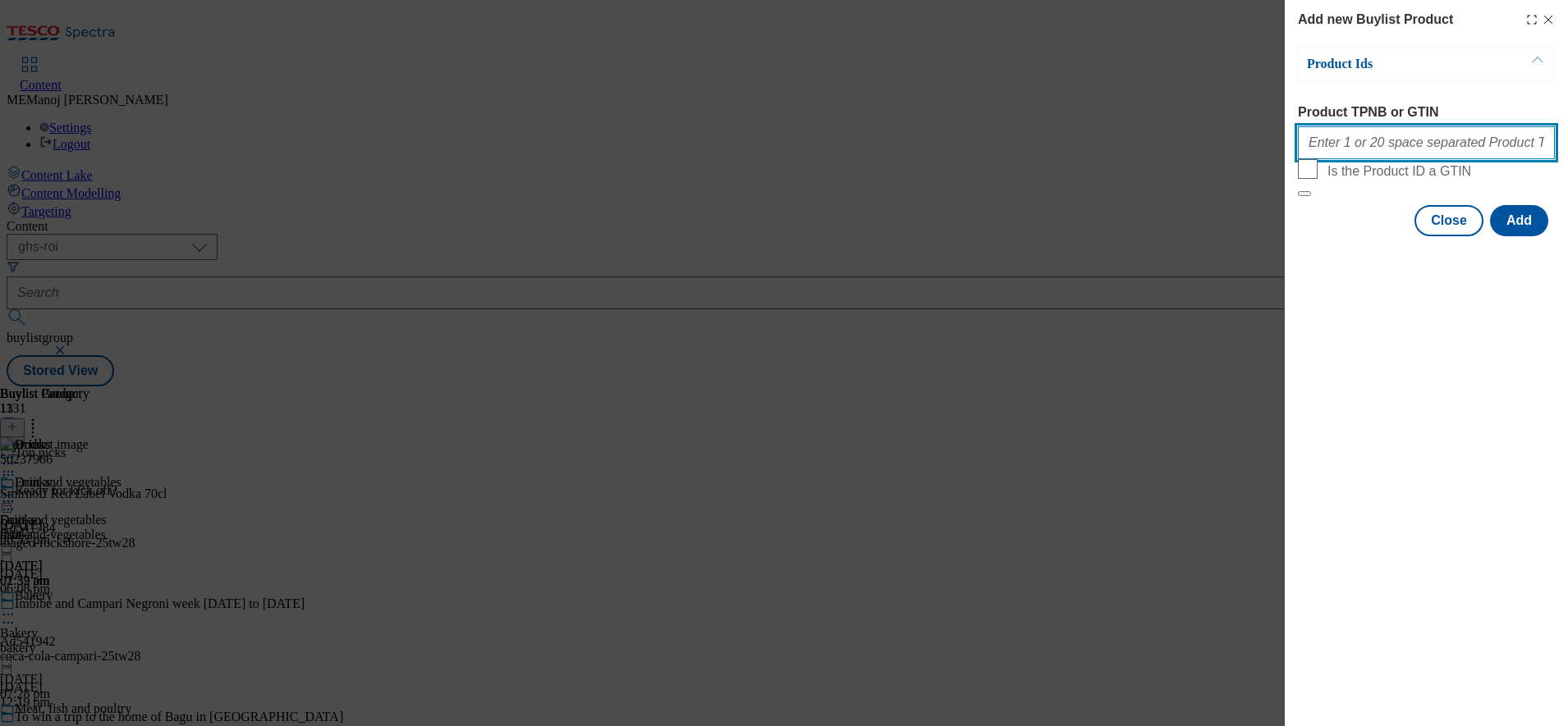
click at [1345, 154] on input "Product TPNB or GTIN" at bounding box center [1427, 142] width 257 height 33
paste input "92804891 96299330 88906396 97220156 92915598 63783324 50237986 92745879 9291891…"
type input "92804891 96299330 88906396 97220156 92915598 63783324 50237986 92745879 9291891…"
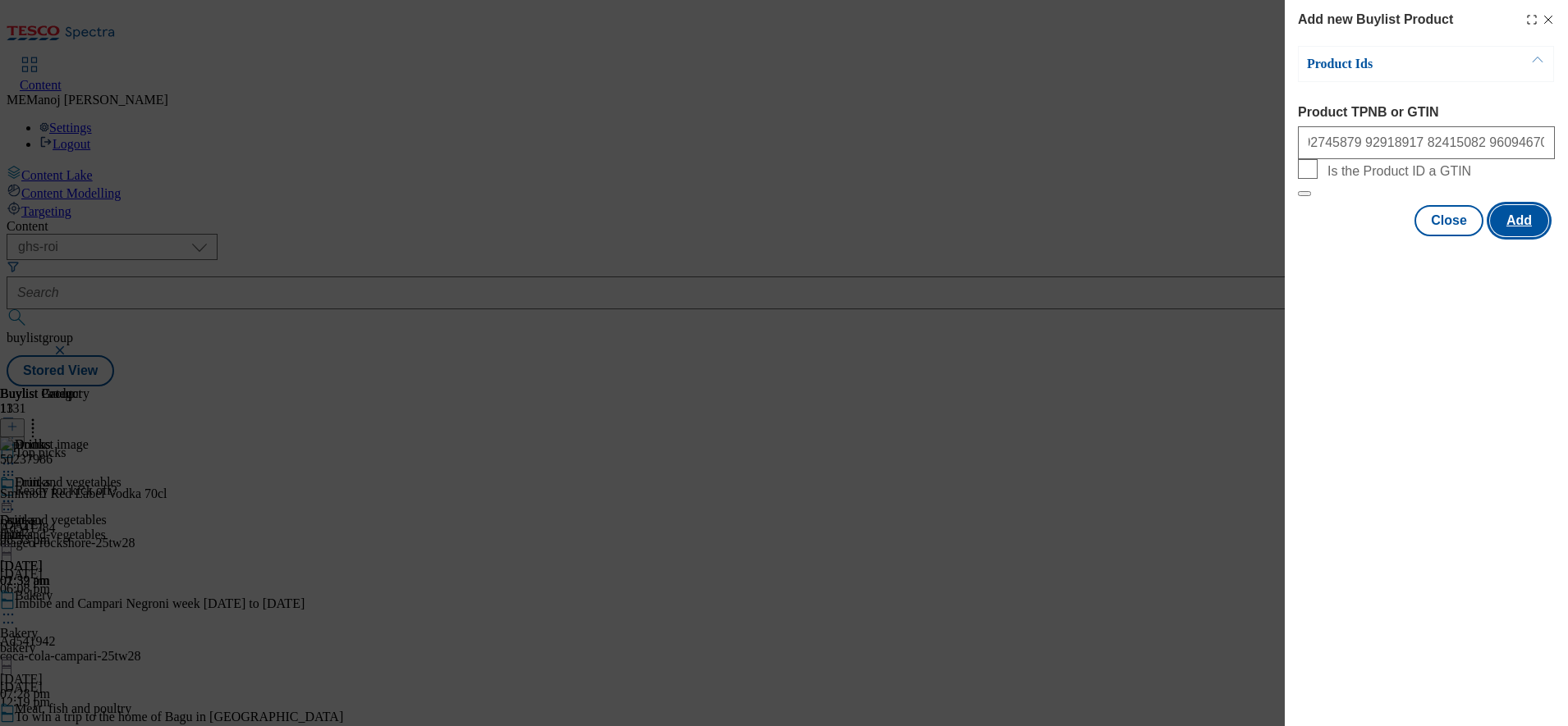
scroll to position [0, 0]
click at [1514, 236] on button "Add" at bounding box center [1519, 220] width 58 height 31
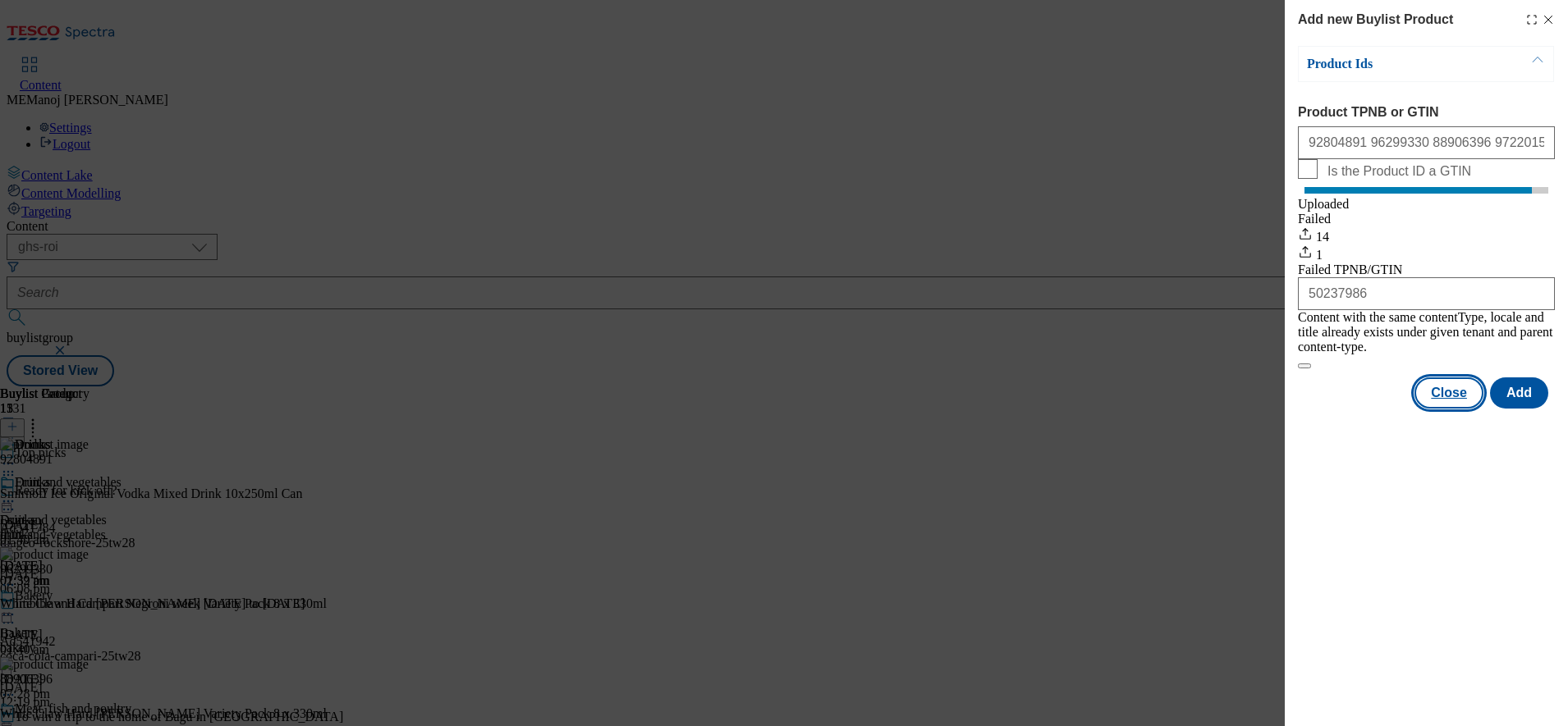
click at [1449, 398] on button "Close" at bounding box center [1449, 393] width 69 height 31
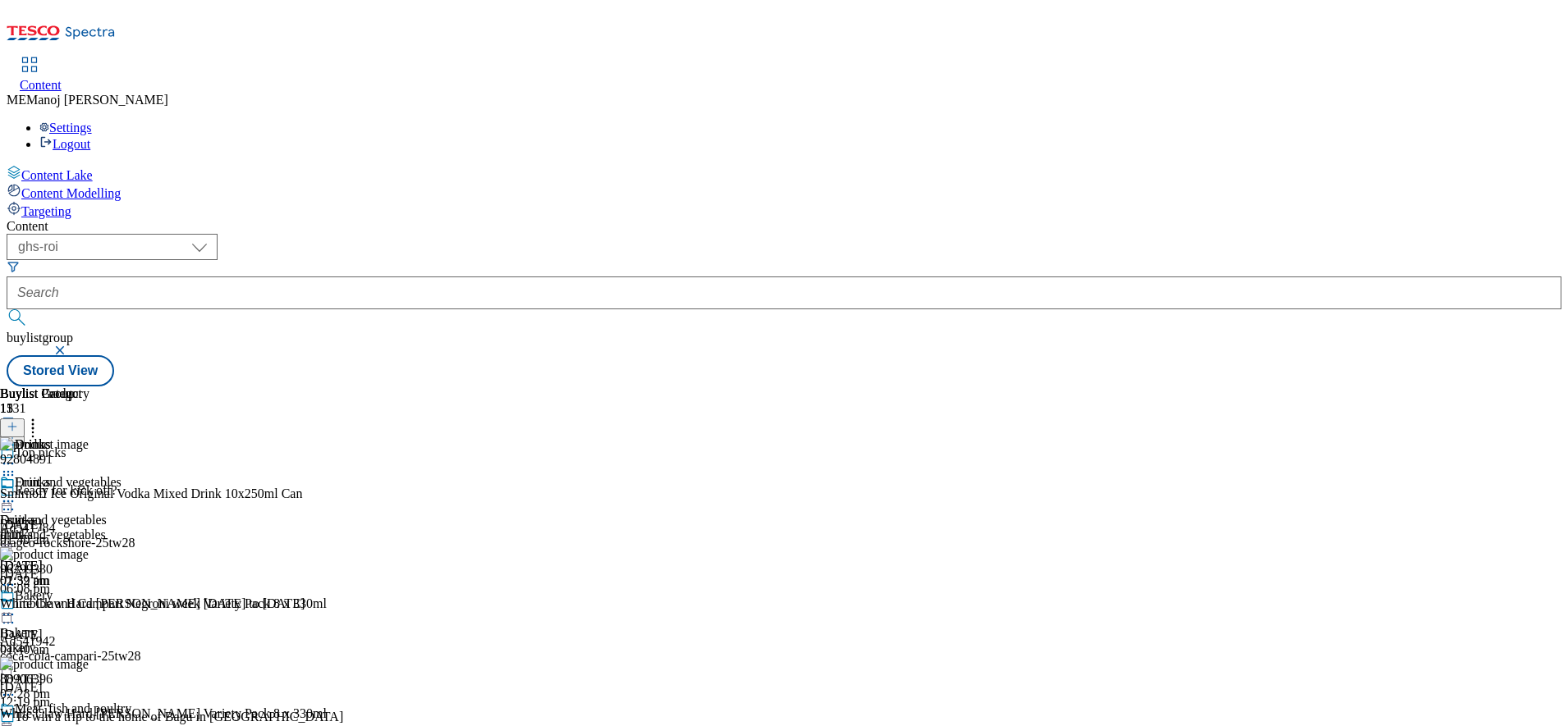
click at [41, 416] on icon at bounding box center [32, 424] width 16 height 16
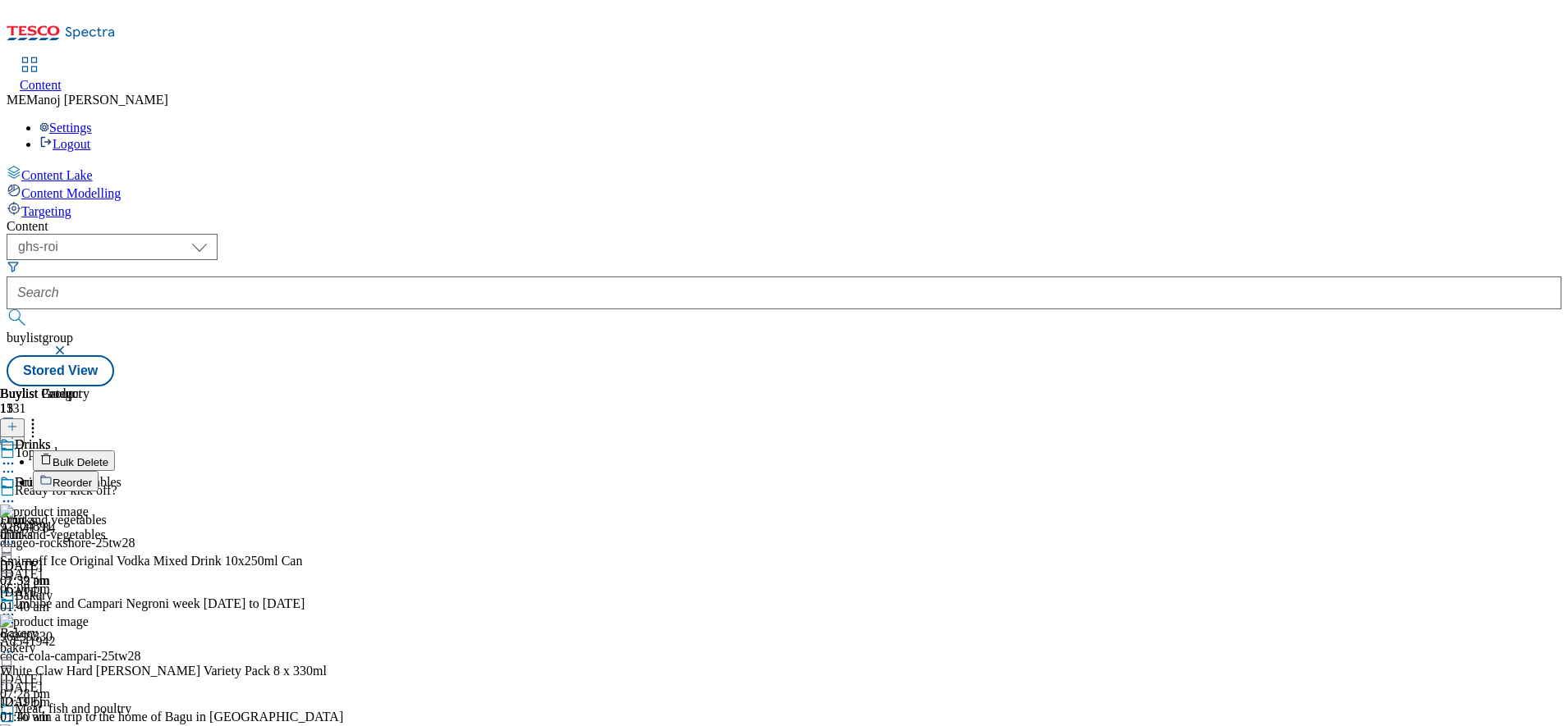
click at [345, 471] on li "Reorder" at bounding box center [189, 481] width 312 height 20
click at [92, 476] on span "Reorder" at bounding box center [72, 482] width 40 height 13
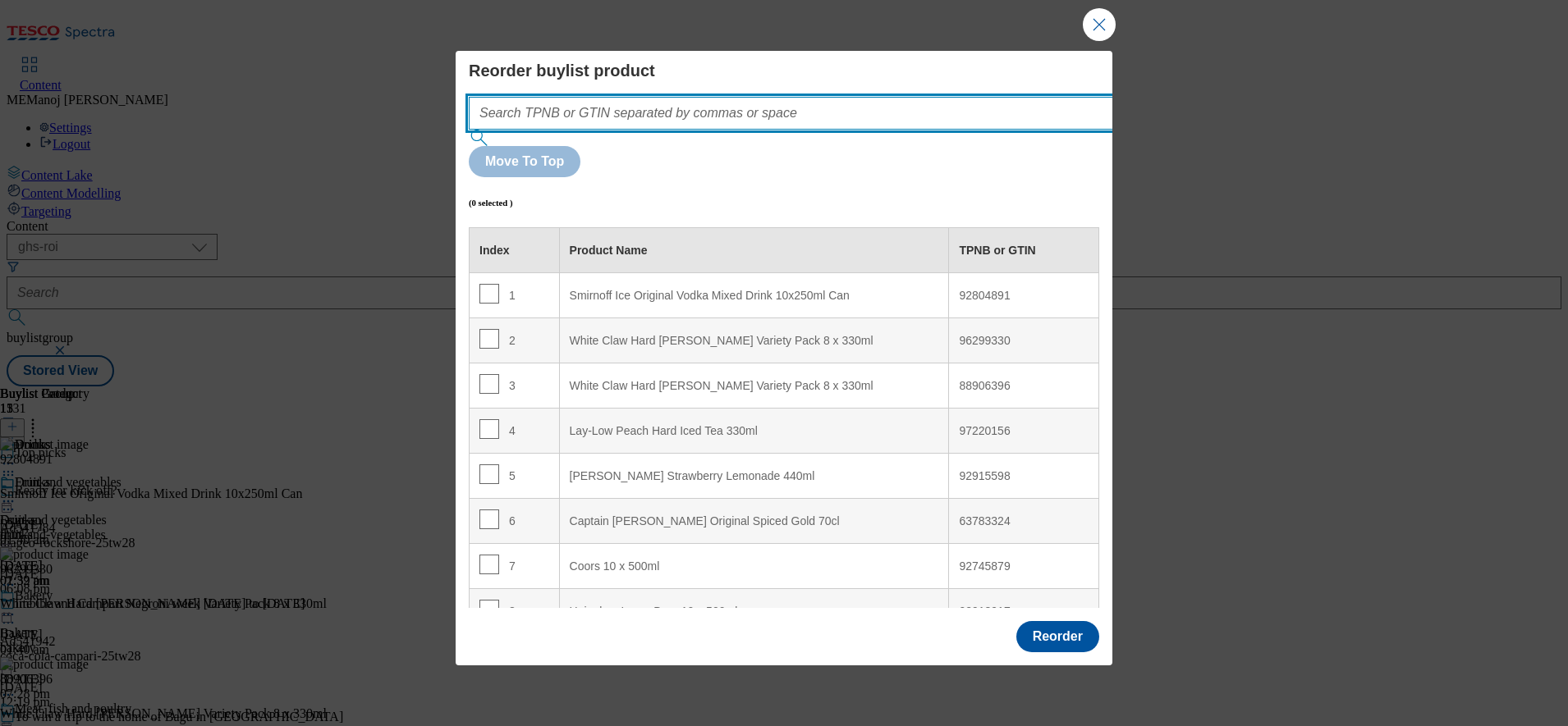
click at [920, 129] on input "Modal" at bounding box center [815, 113] width 693 height 33
paste input "92804891 96299330 88906396 97220156 92915598 63783324 50237986 92745879 9291891…"
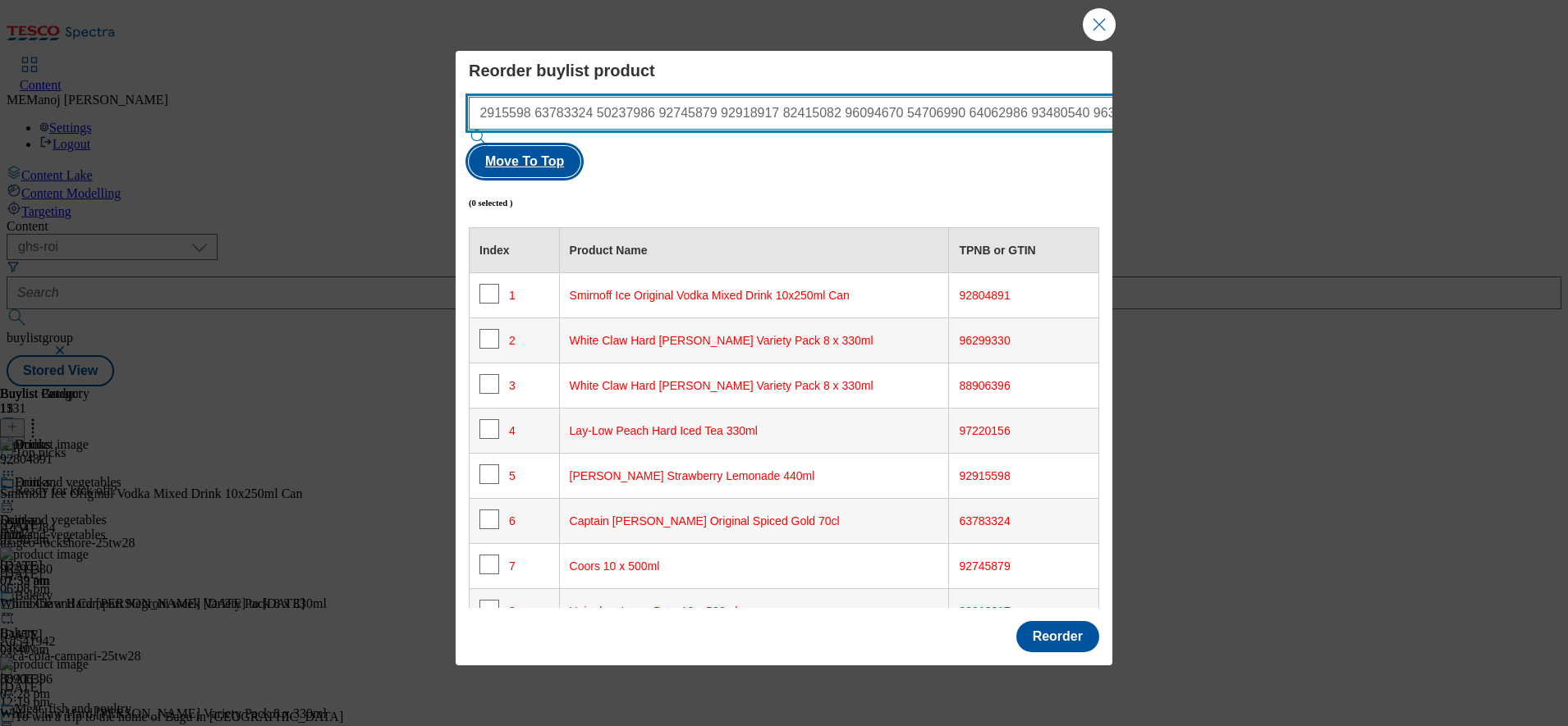
type input "92804891 96299330 88906396 97220156 92915598 63783324 50237986 92745879 9291891…"
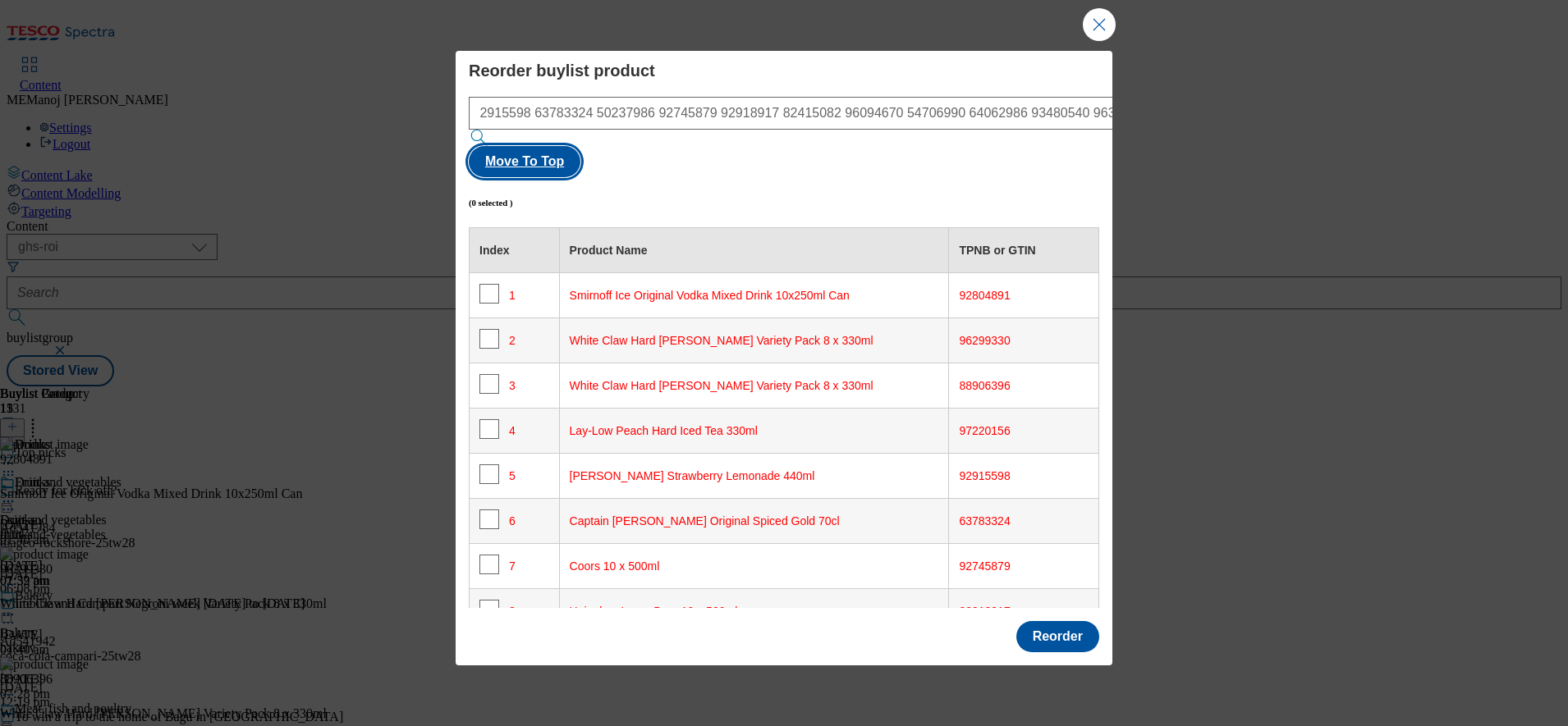
scroll to position [0, 0]
click at [581, 148] on button "Move To Top" at bounding box center [525, 162] width 112 height 31
checkbox input "true"
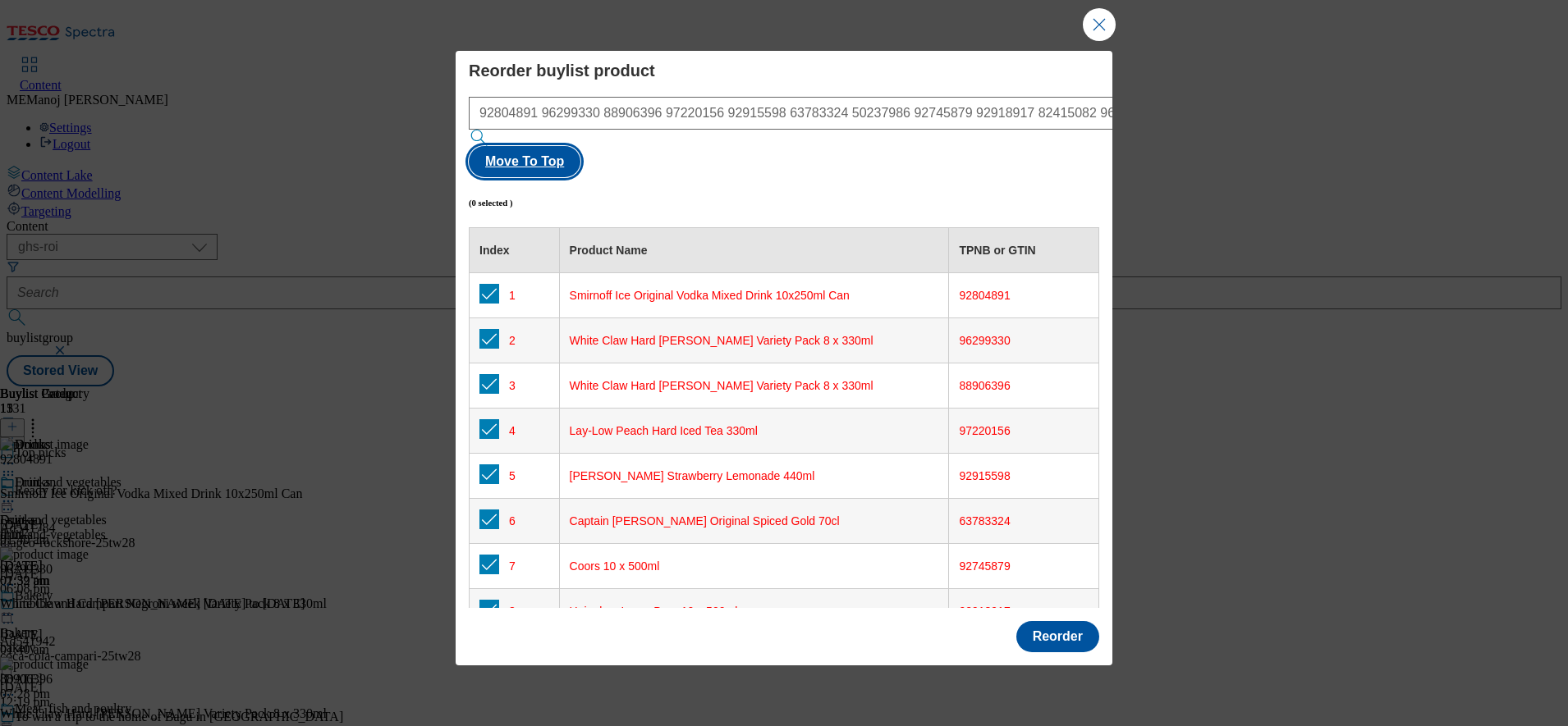
checkbox input "true"
click at [1059, 621] on button "Reorder" at bounding box center [1057, 636] width 83 height 31
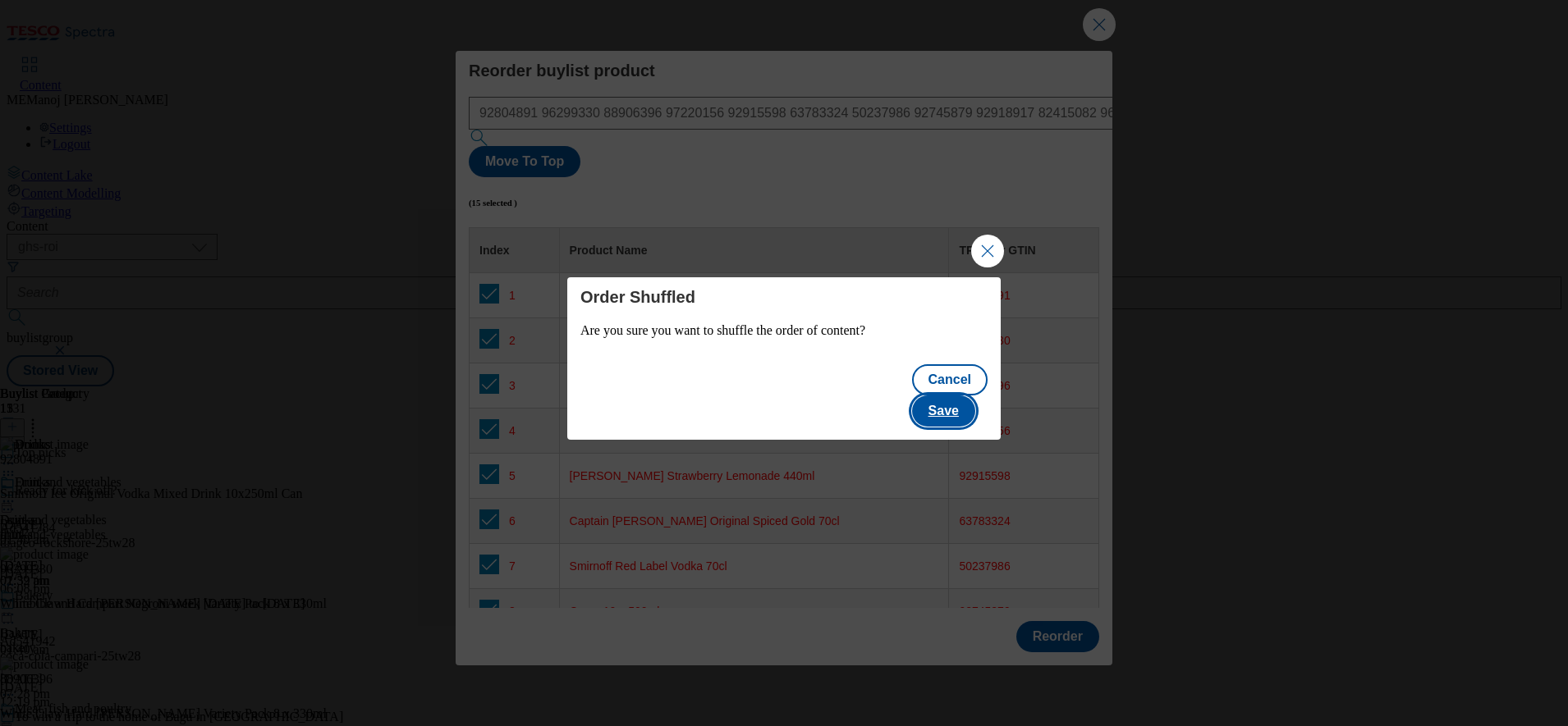
click at [944, 395] on button "Save" at bounding box center [943, 410] width 63 height 31
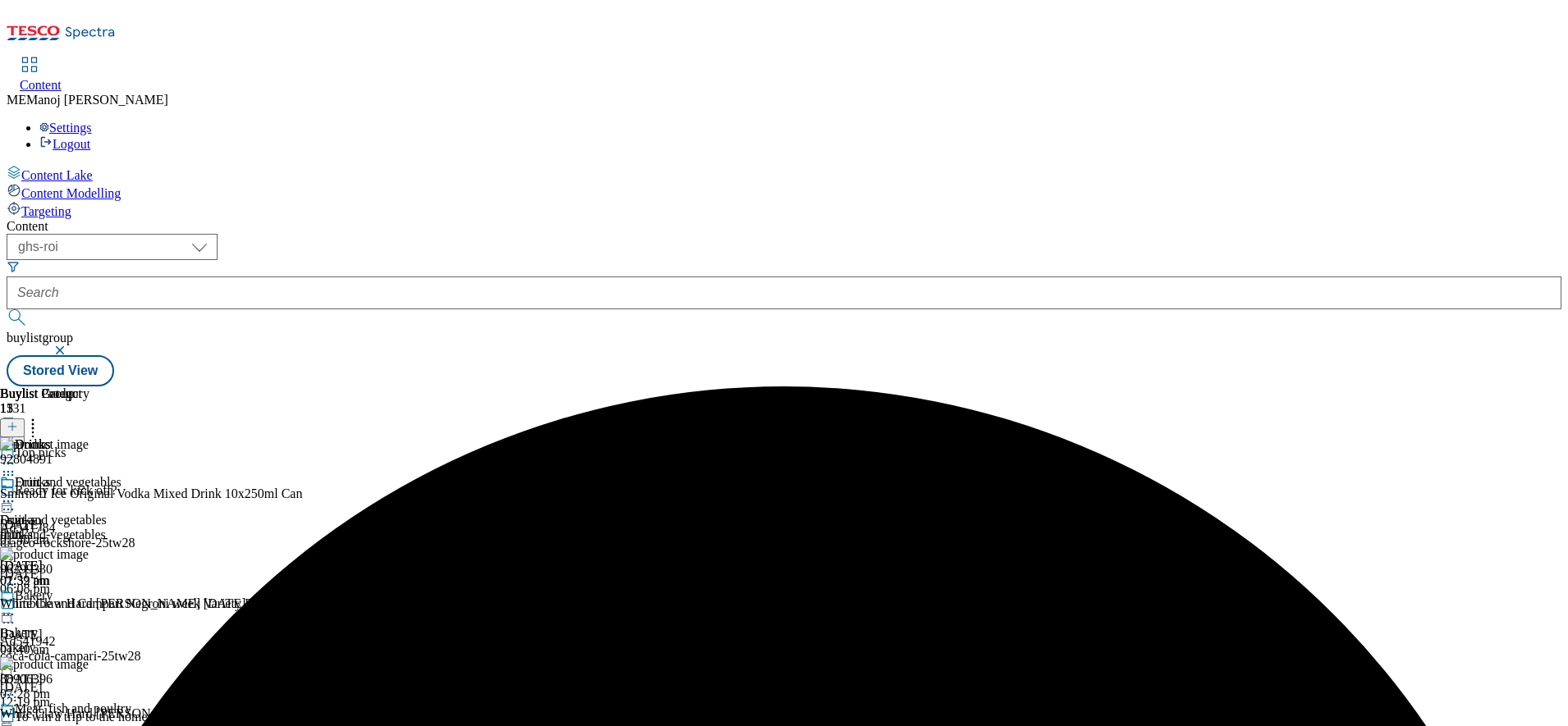
click at [16, 493] on icon at bounding box center [8, 501] width 16 height 16
click at [90, 606] on span "Preview" at bounding box center [70, 612] width 39 height 13
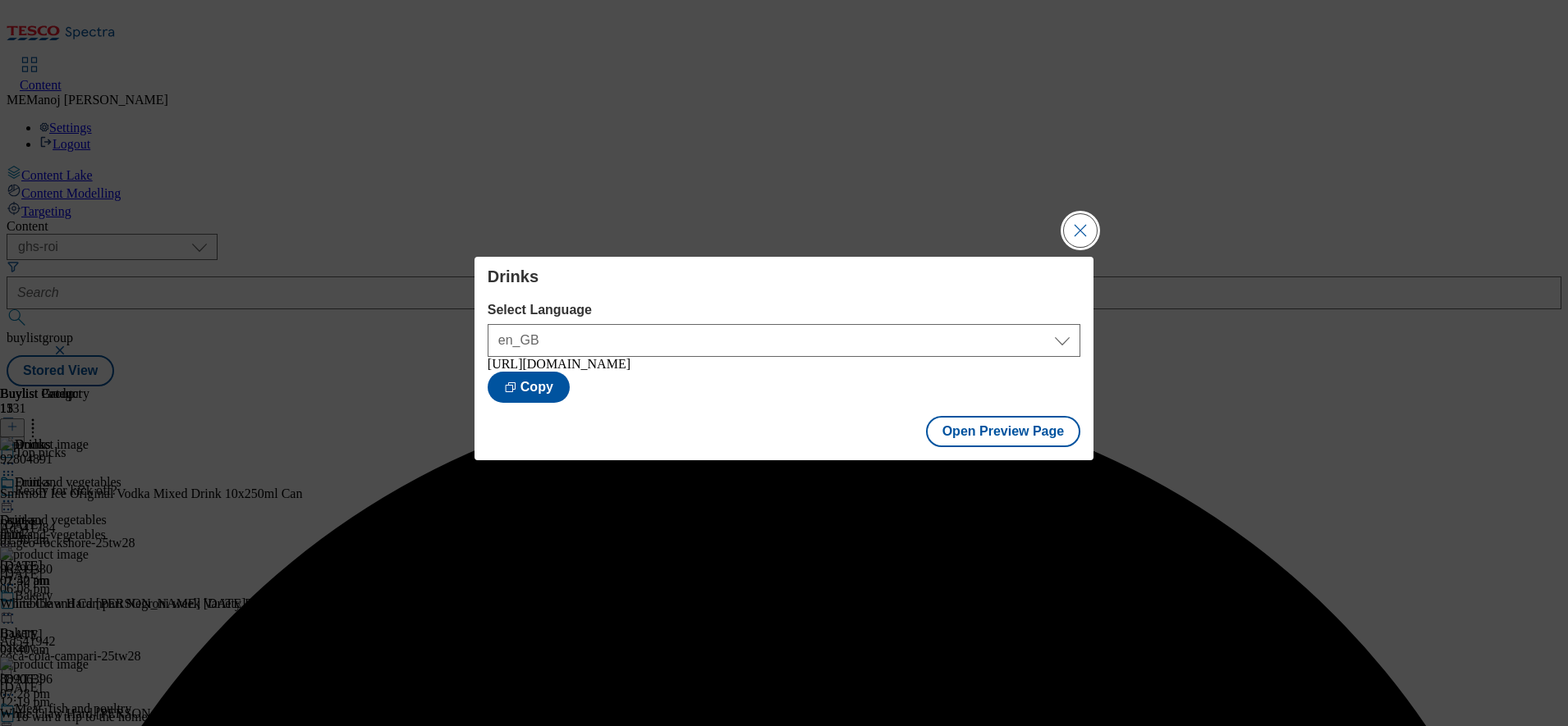
click at [1073, 228] on button "Close Modal" at bounding box center [1080, 230] width 33 height 33
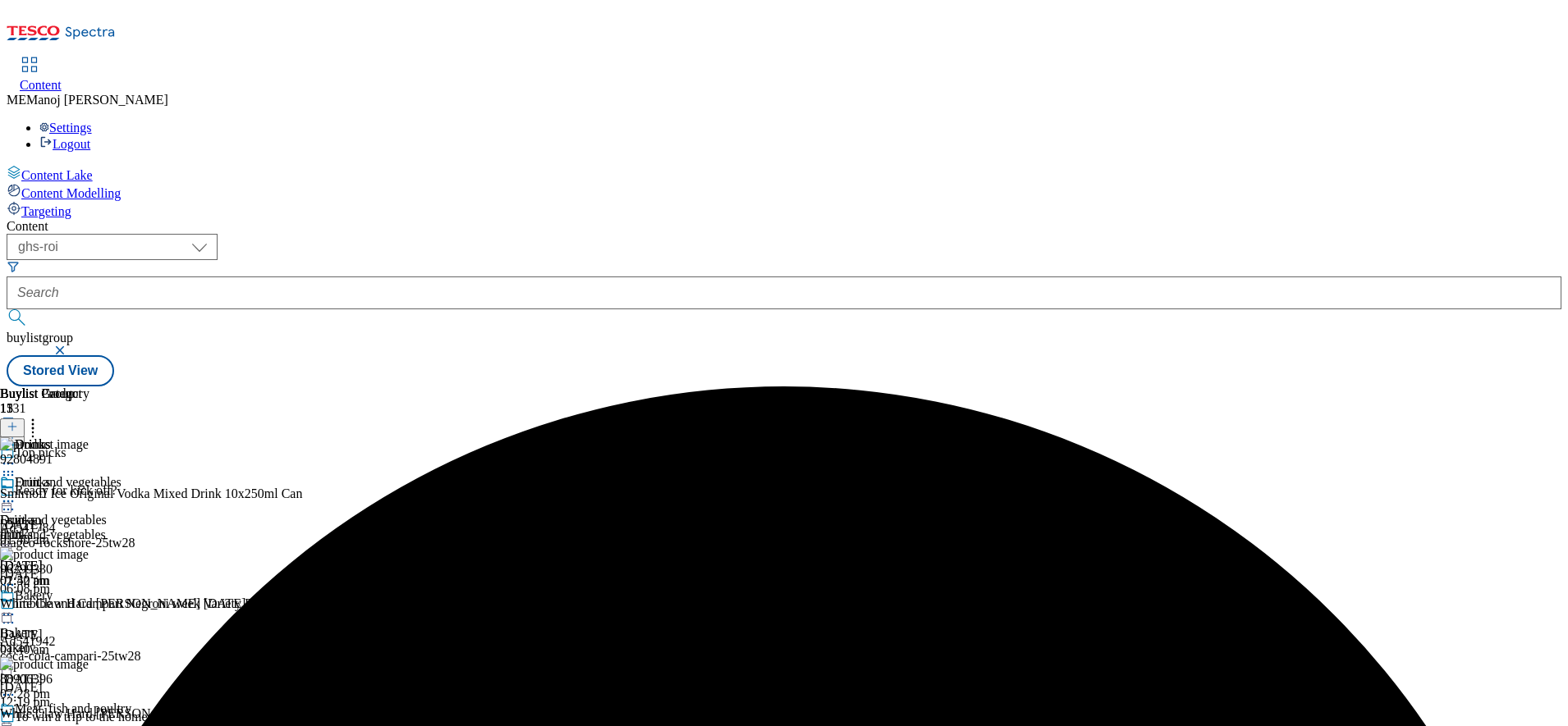
click at [16, 493] on icon at bounding box center [8, 501] width 16 height 16
click at [87, 663] on span "Publish" at bounding box center [69, 668] width 36 height 13
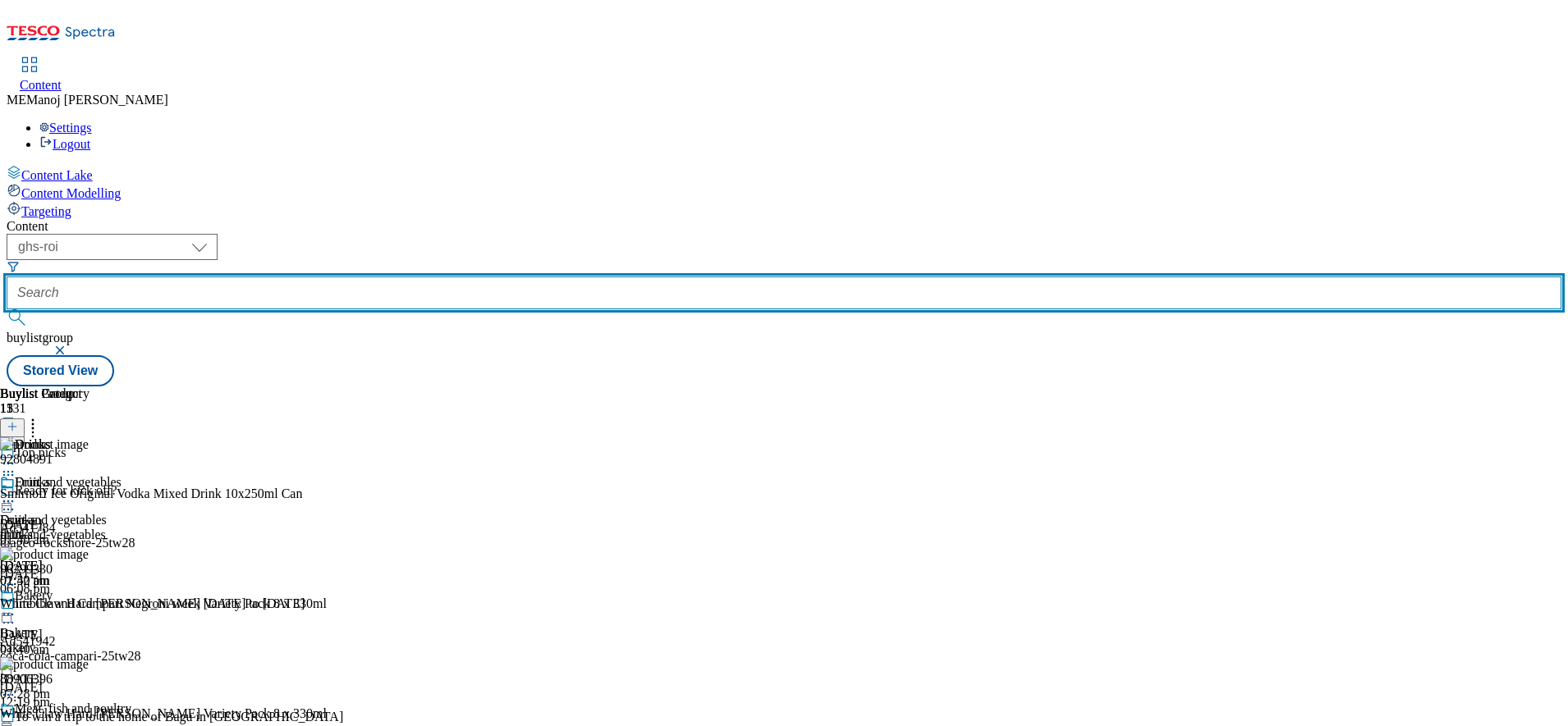
click at [438, 277] on input "text" at bounding box center [784, 293] width 1555 height 33
paste input "One-stop summer shop"
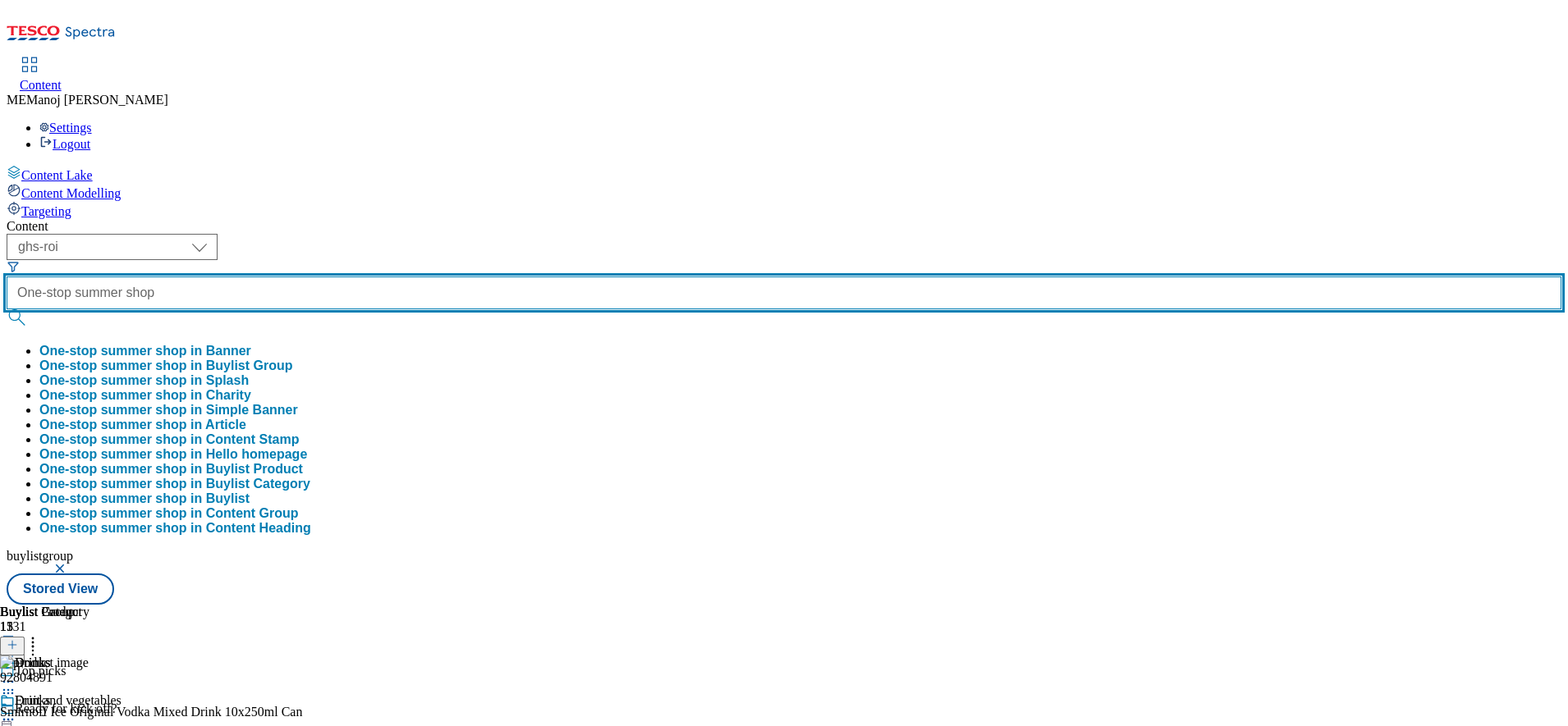
type input "One-stop summer shop"
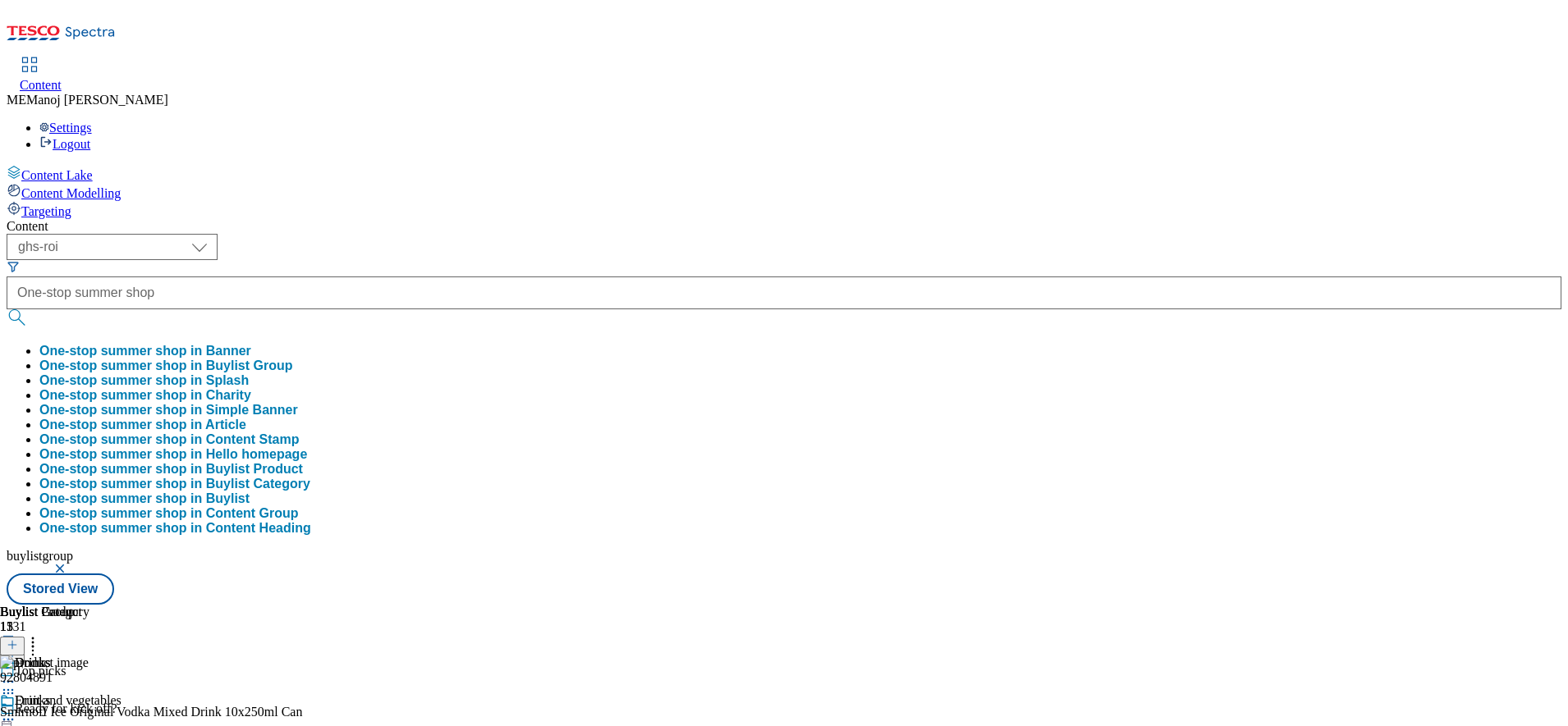
click at [292, 359] on button "One-stop summer shop in Buylist Group" at bounding box center [166, 366] width 253 height 14
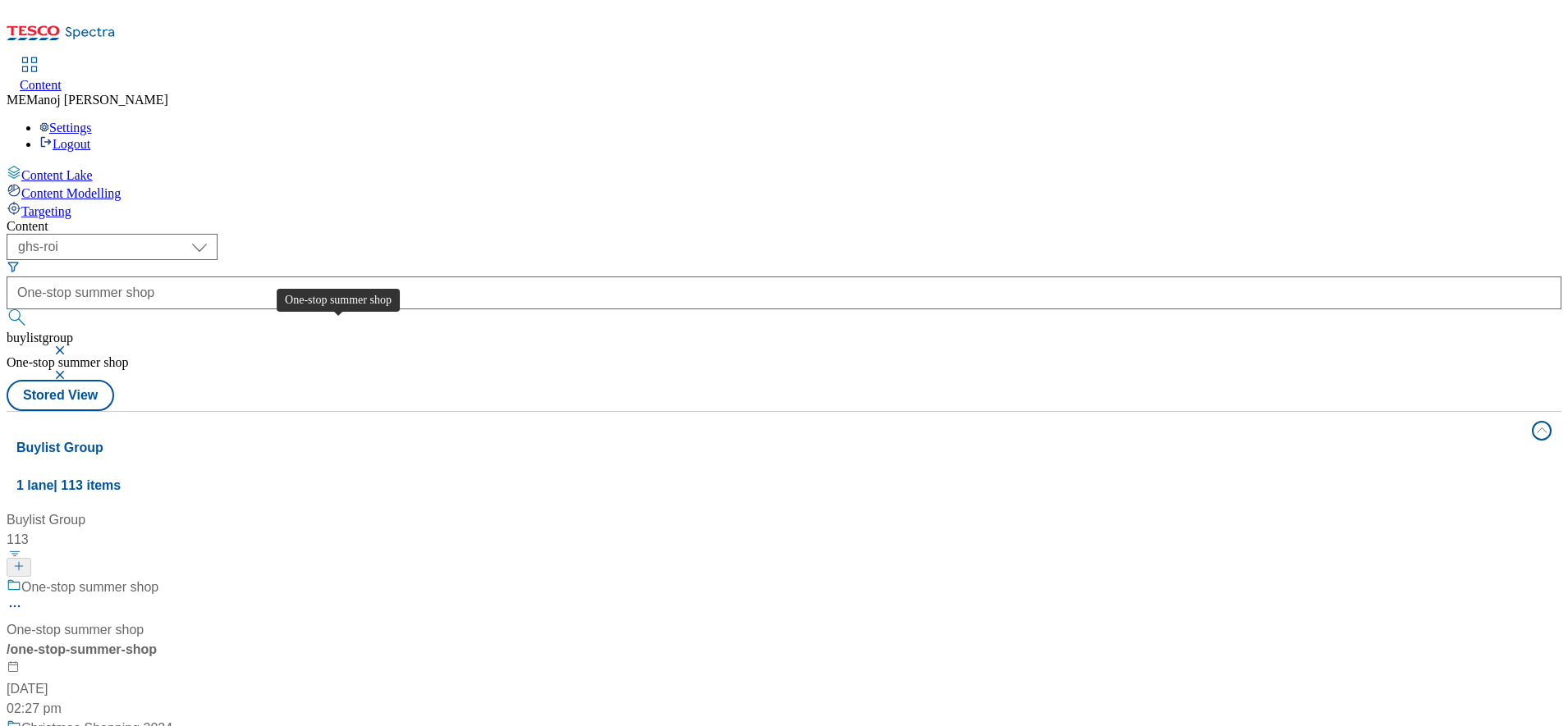
click at [158, 578] on div "One-stop summer shop" at bounding box center [90, 587] width 137 height 19
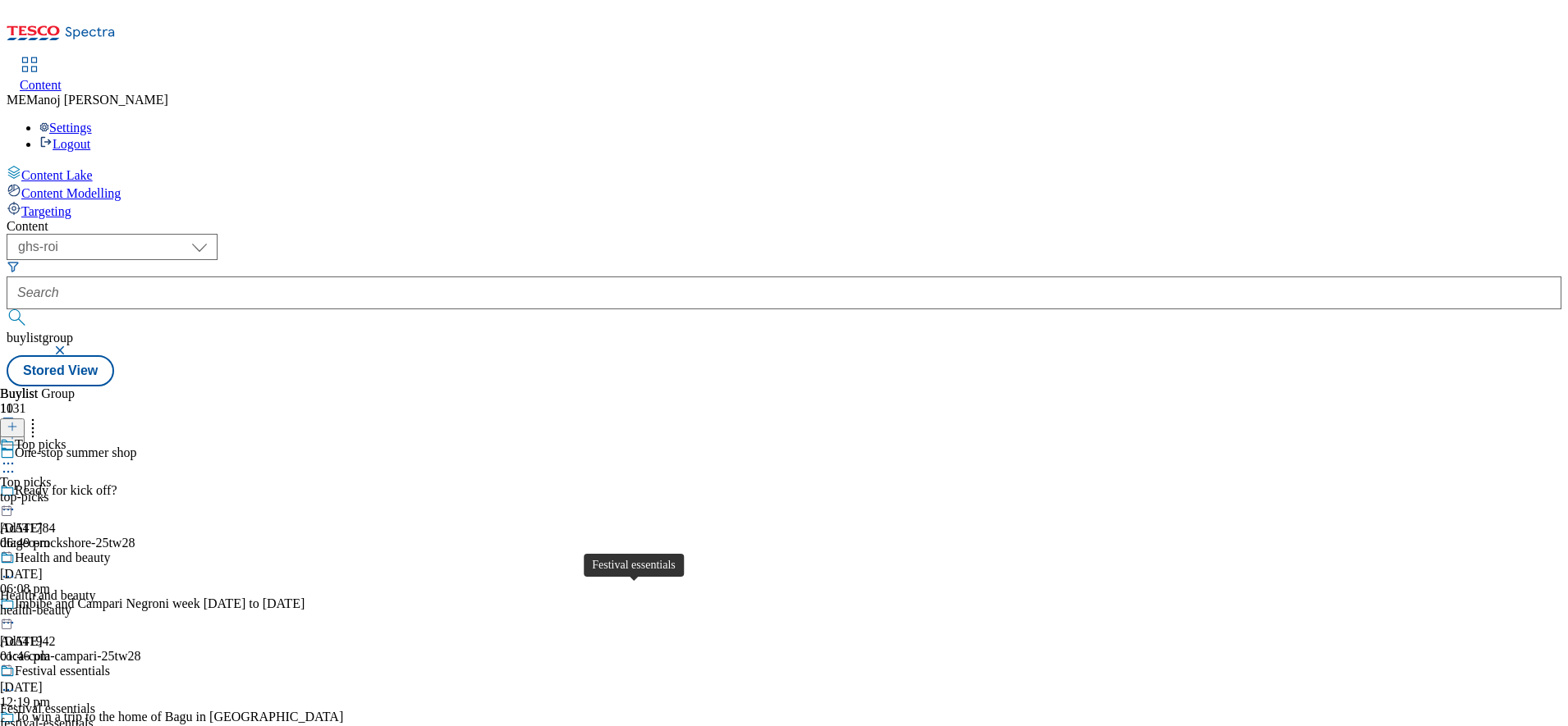
click at [110, 663] on div "Festival essentials" at bounding box center [62, 670] width 95 height 14
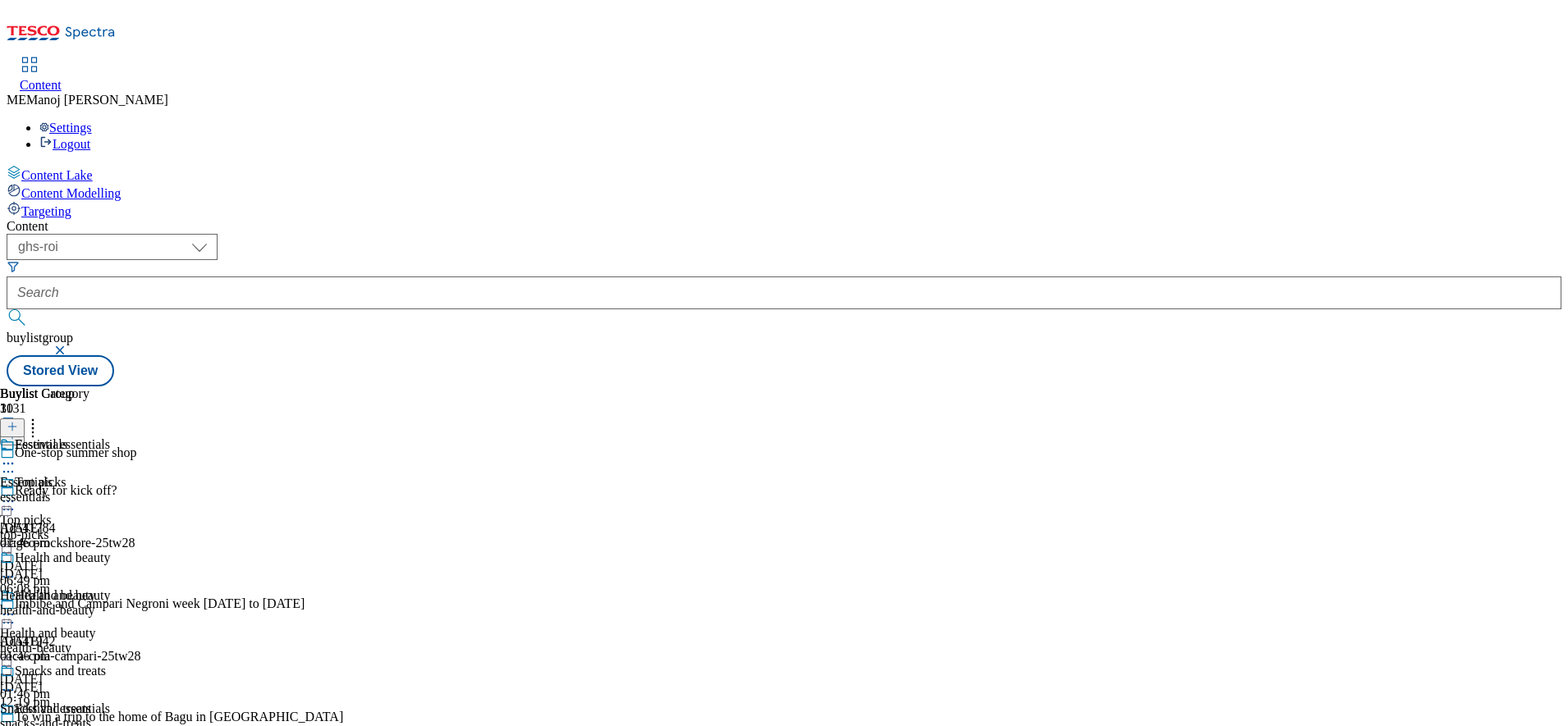
click at [110, 437] on div "Essentials Essentials essentials 21 May 2025 01:46 pm" at bounding box center [55, 494] width 110 height 113
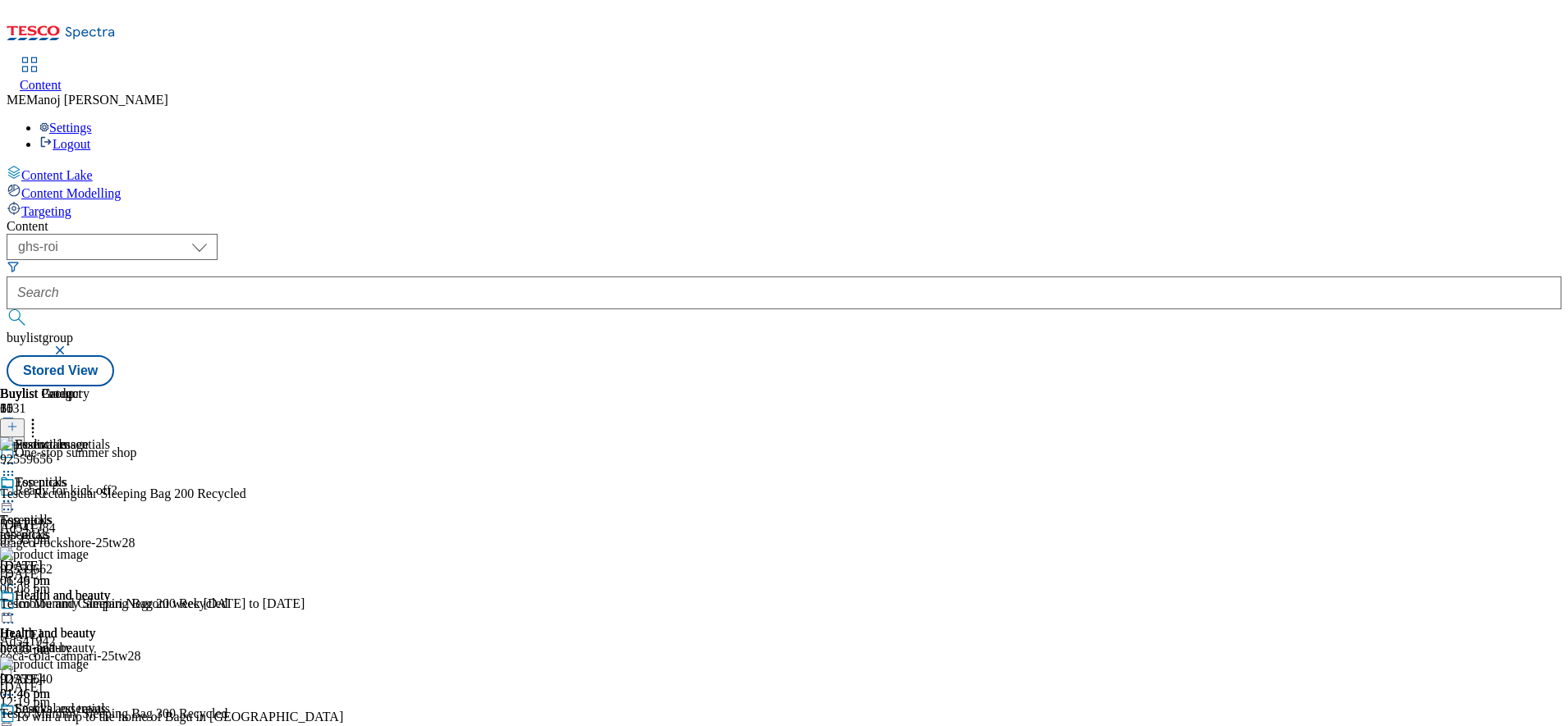
click at [18, 421] on icon at bounding box center [13, 426] width 12 height 12
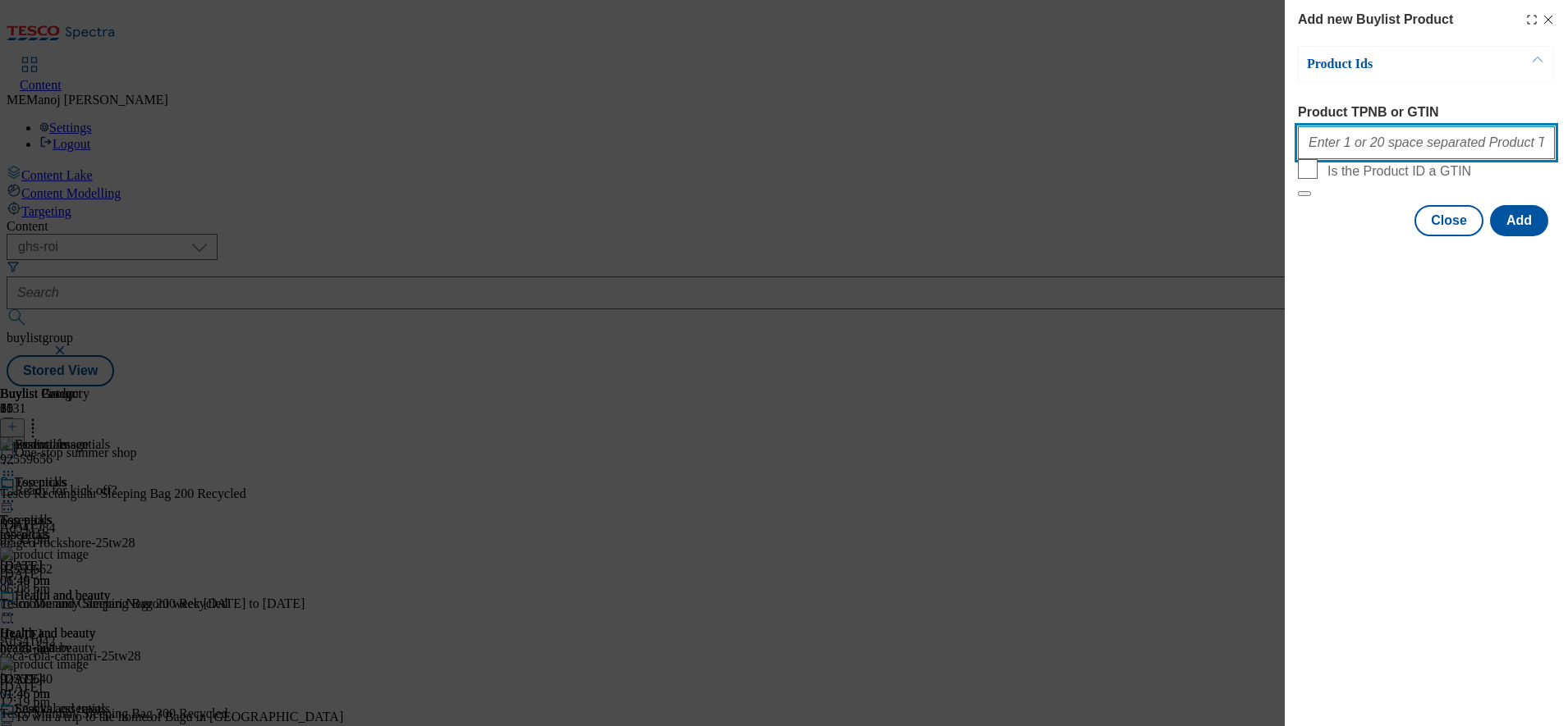
click at [1367, 151] on input "Product TPNB or GTIN" at bounding box center [1427, 142] width 257 height 33
paste input "92804891 96299330 88906396 97220156 92915598 63783324 50237986 92745879 9291891…"
type input "92804891 96299330 88906396 97220156 92915598 63783324 50237986 92745879 9291891…"
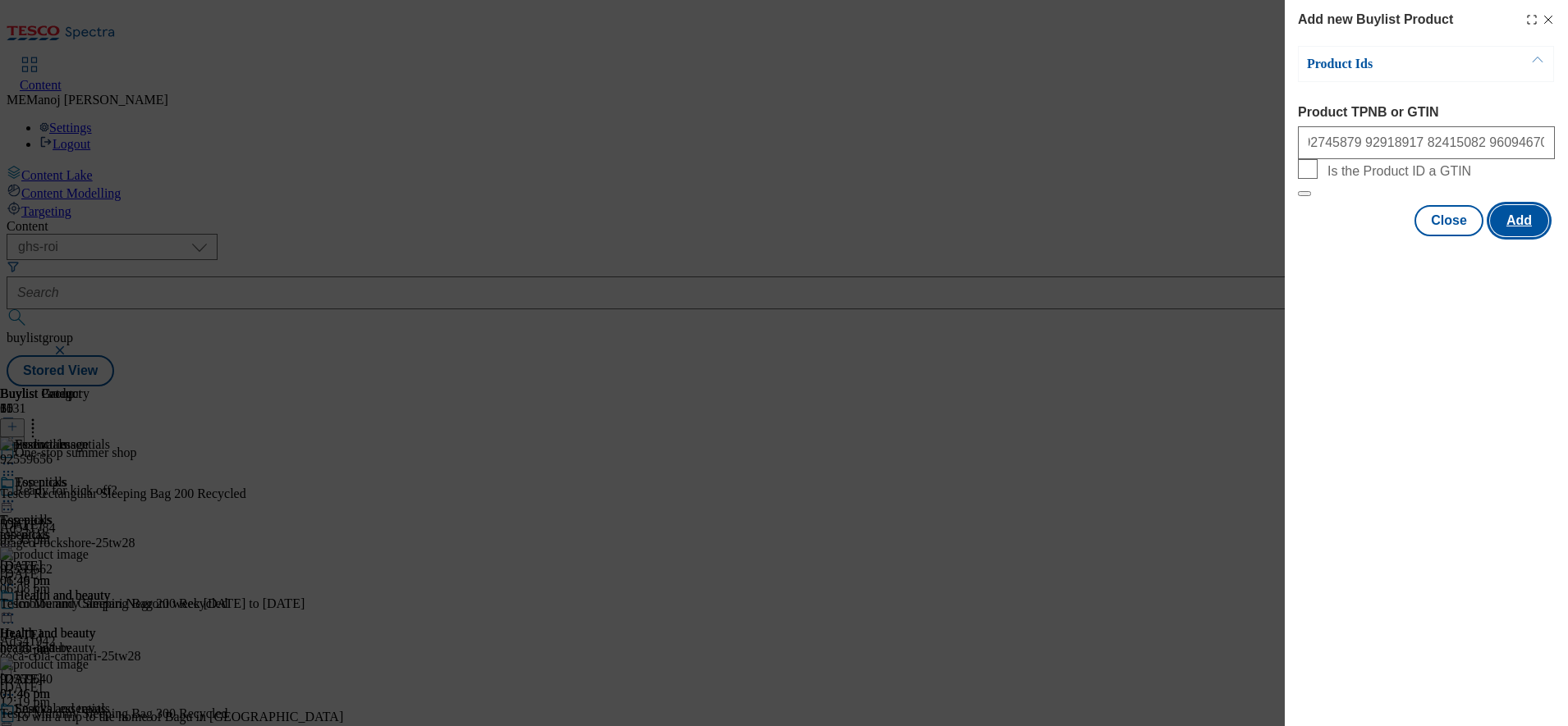
scroll to position [0, 0]
click at [1519, 236] on button "Add" at bounding box center [1519, 220] width 58 height 31
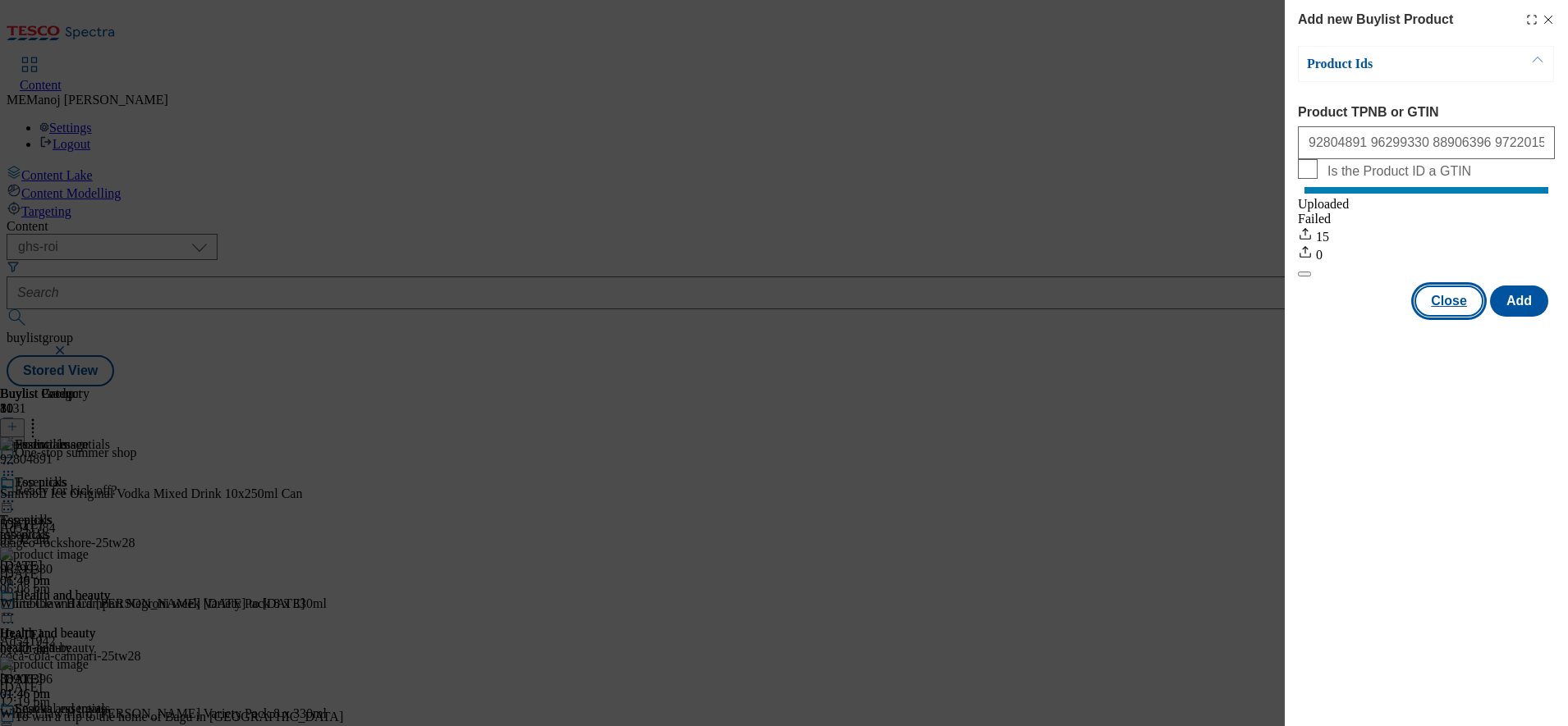
click at [1451, 316] on button "Close" at bounding box center [1449, 300] width 69 height 31
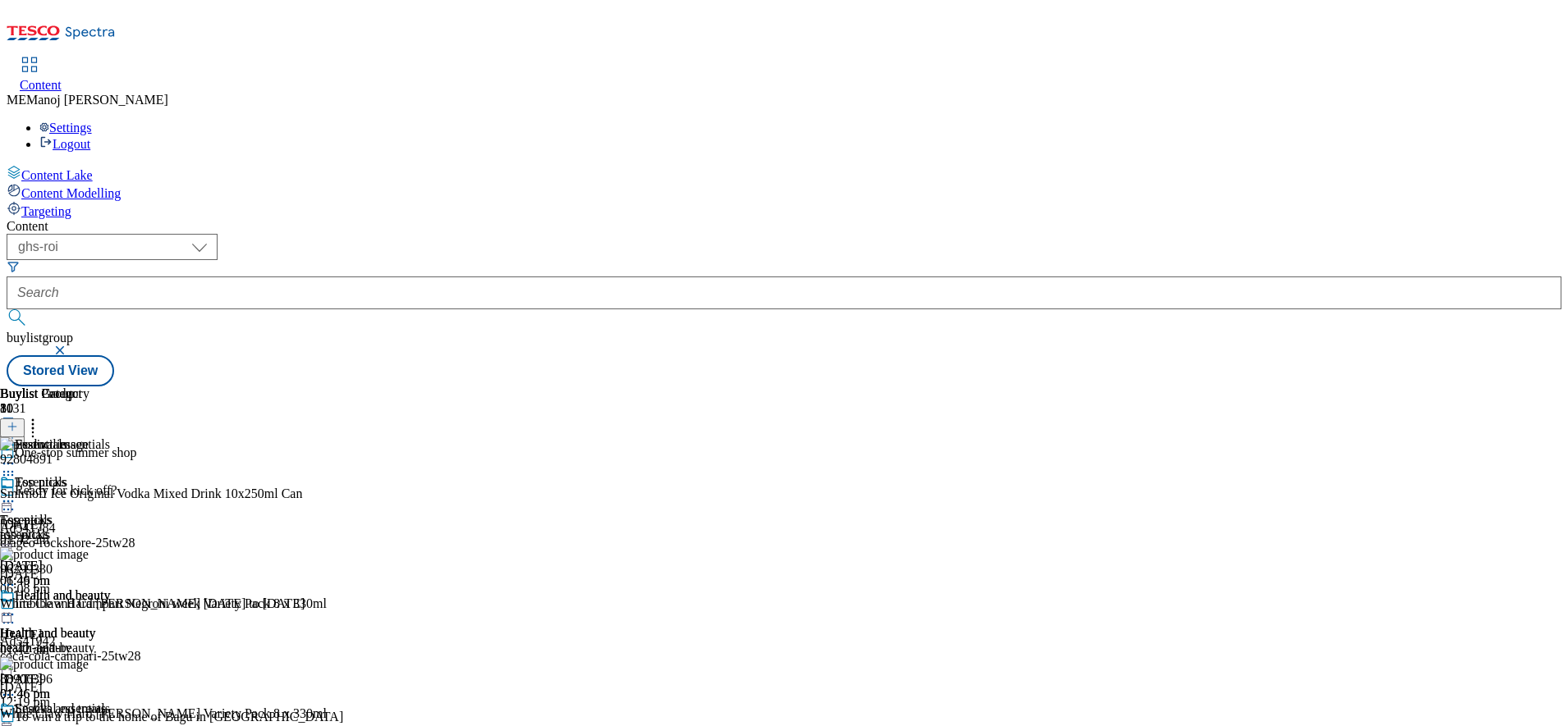
click at [6, 501] on circle at bounding box center [4, 502] width 3 height 3
click at [103, 681] on span "Un-publish" at bounding box center [77, 687] width 52 height 13
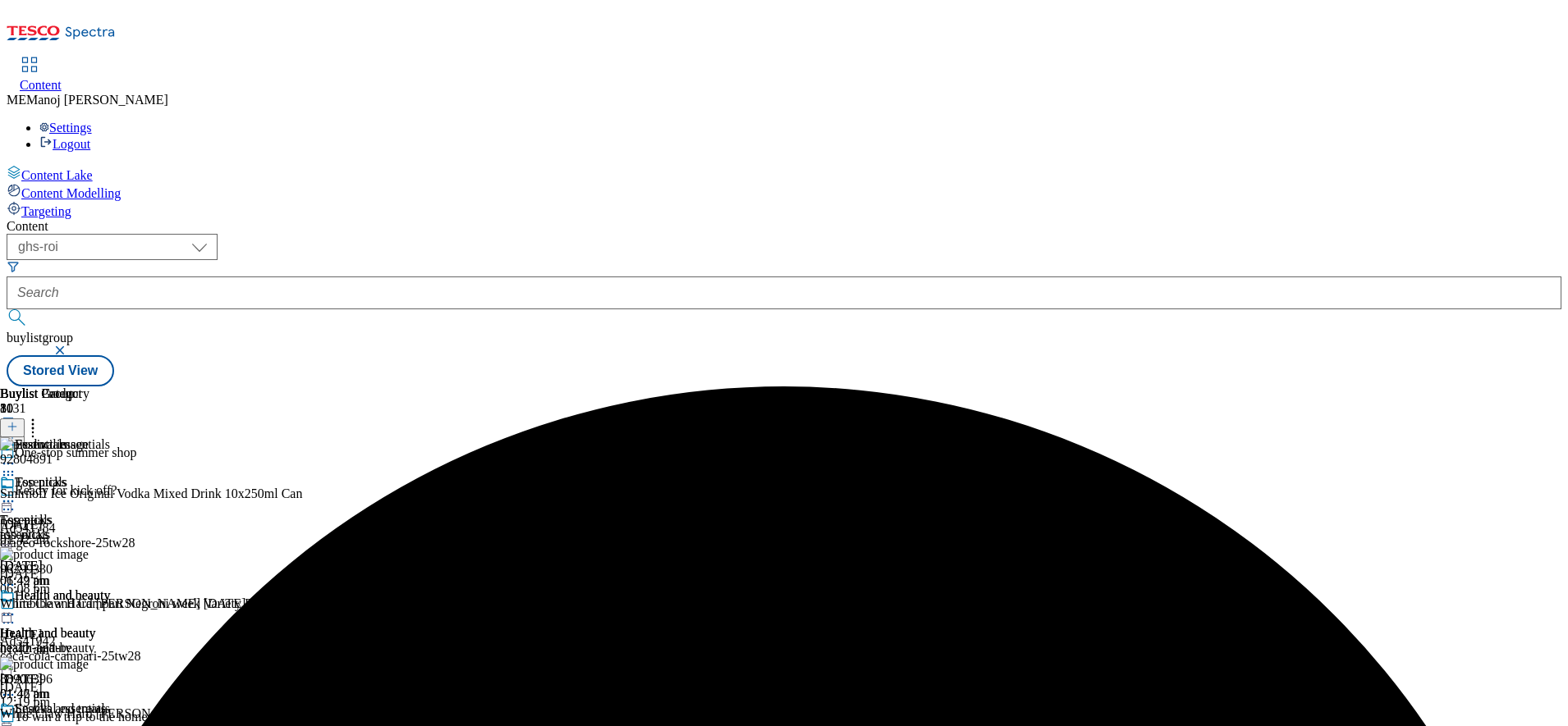
click at [16, 493] on icon at bounding box center [8, 501] width 16 height 16
click at [106, 624] on span "Un-preview" at bounding box center [78, 630] width 55 height 13
click at [16, 493] on icon at bounding box center [8, 501] width 16 height 16
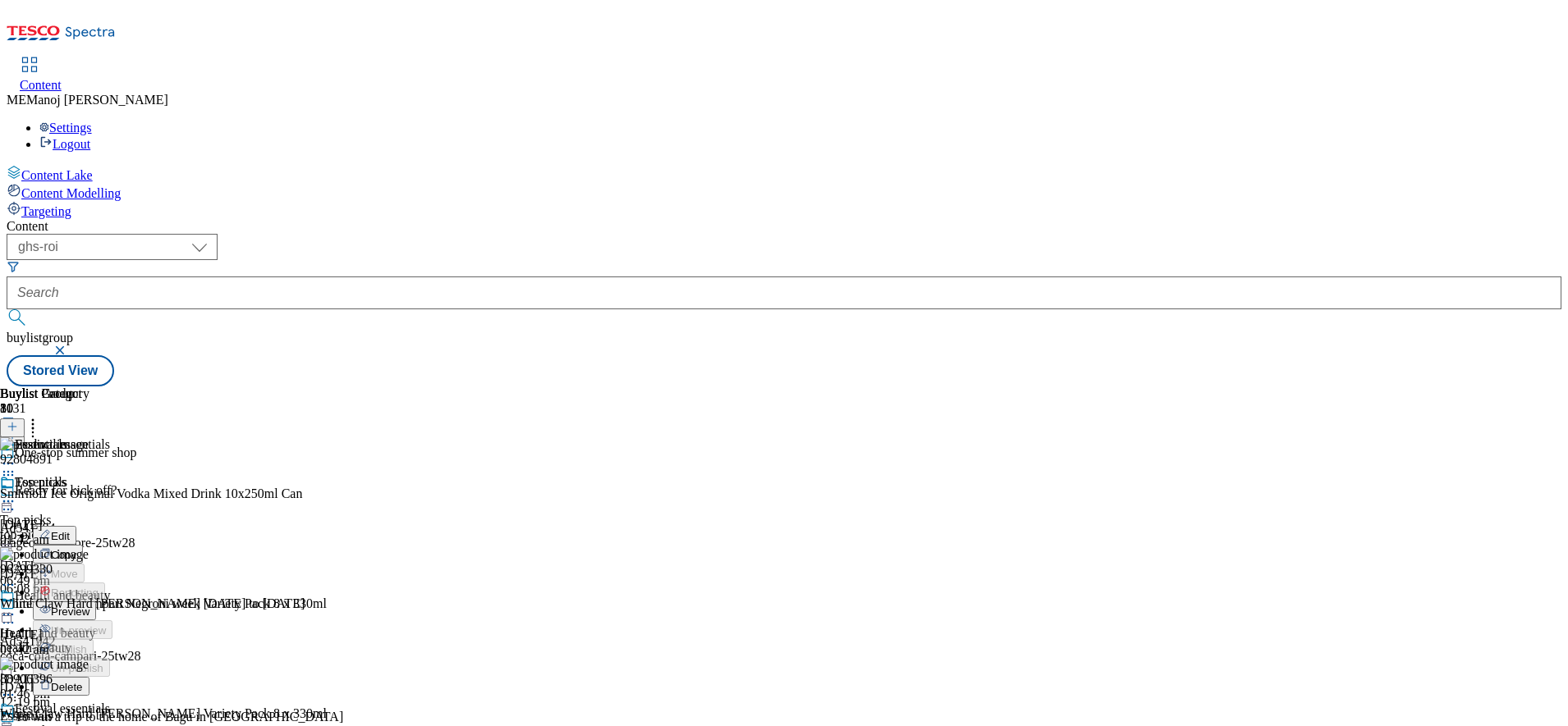
click at [90, 606] on span "Preview" at bounding box center [70, 612] width 39 height 13
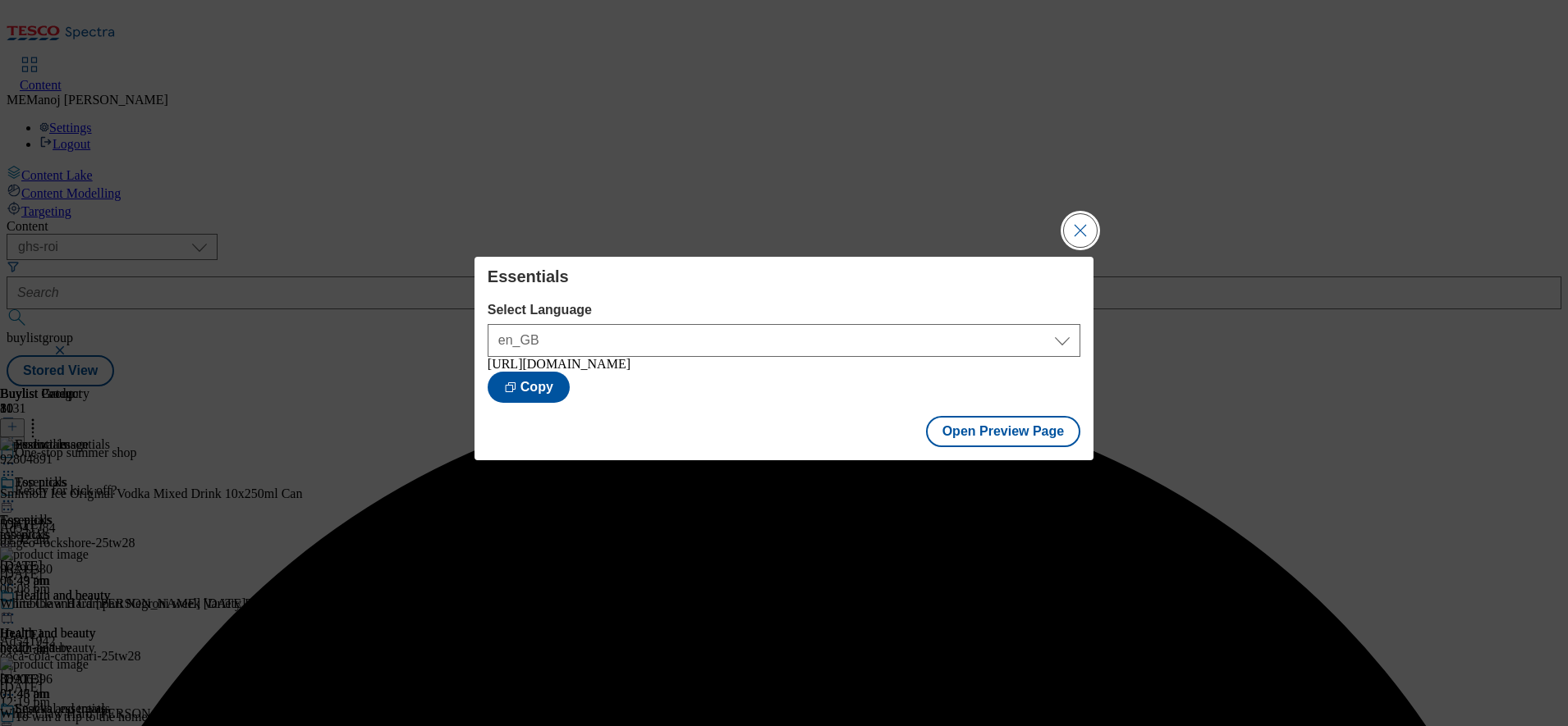
click at [1075, 226] on button "Close Modal" at bounding box center [1080, 230] width 33 height 33
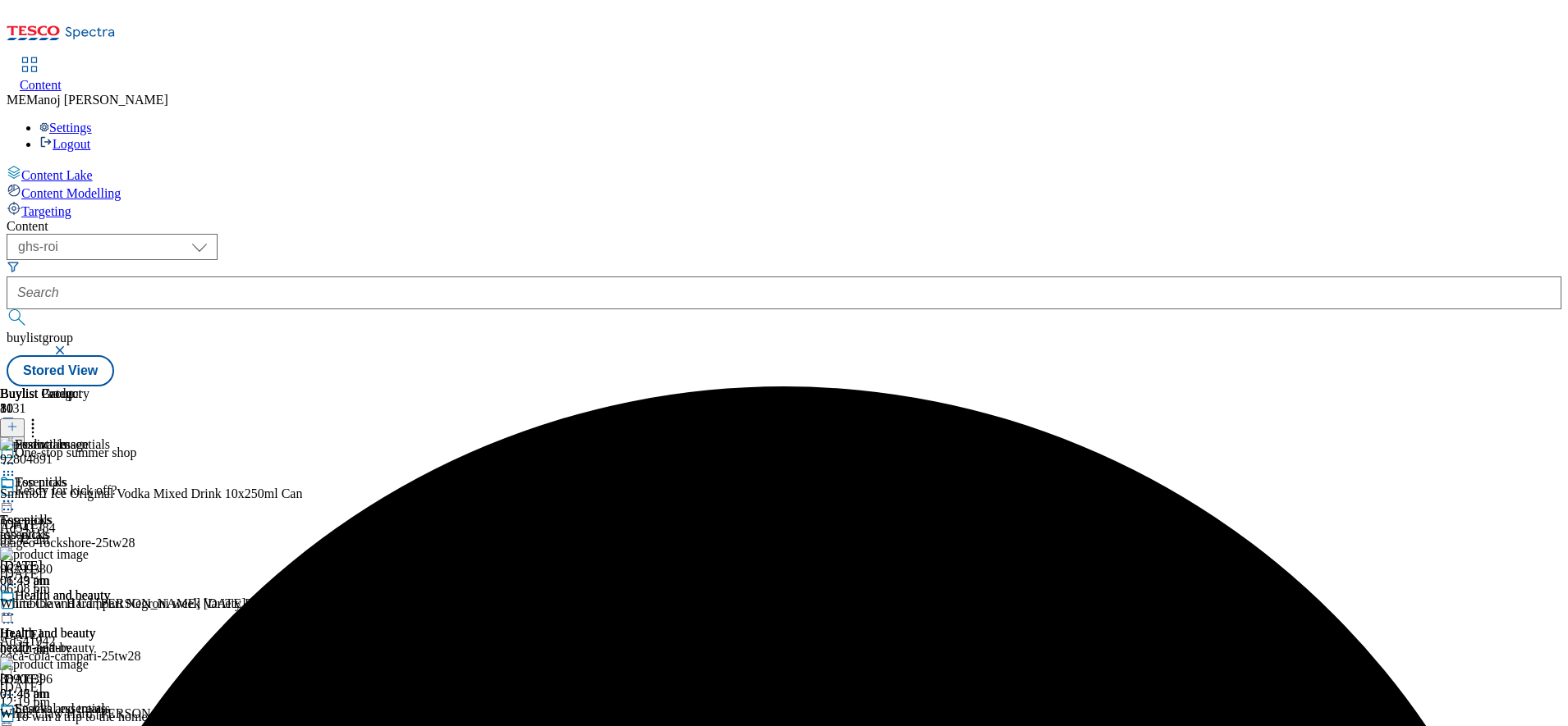
click at [16, 493] on icon at bounding box center [8, 501] width 16 height 16
click at [87, 663] on span "Publish" at bounding box center [69, 668] width 36 height 13
